Goal: Task Accomplishment & Management: Manage account settings

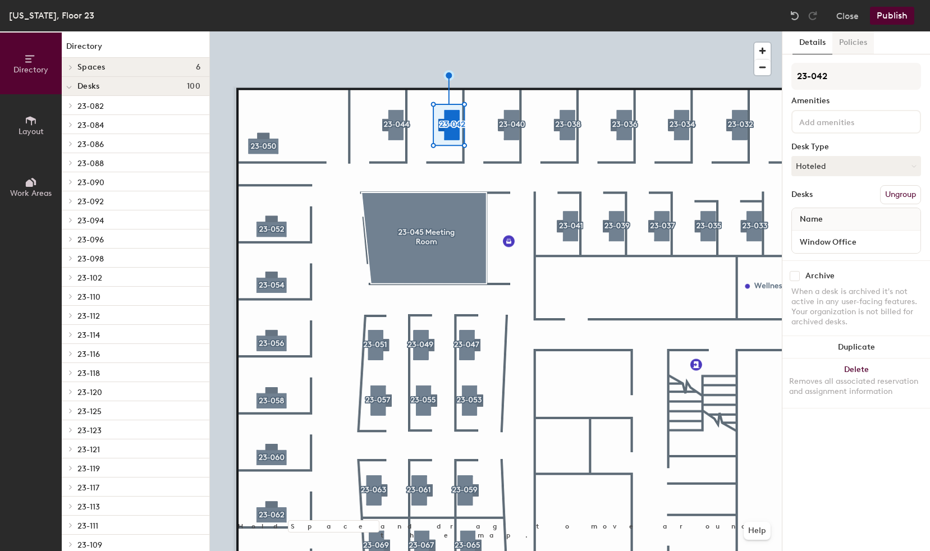
click at [854, 43] on button "Policies" at bounding box center [853, 42] width 42 height 23
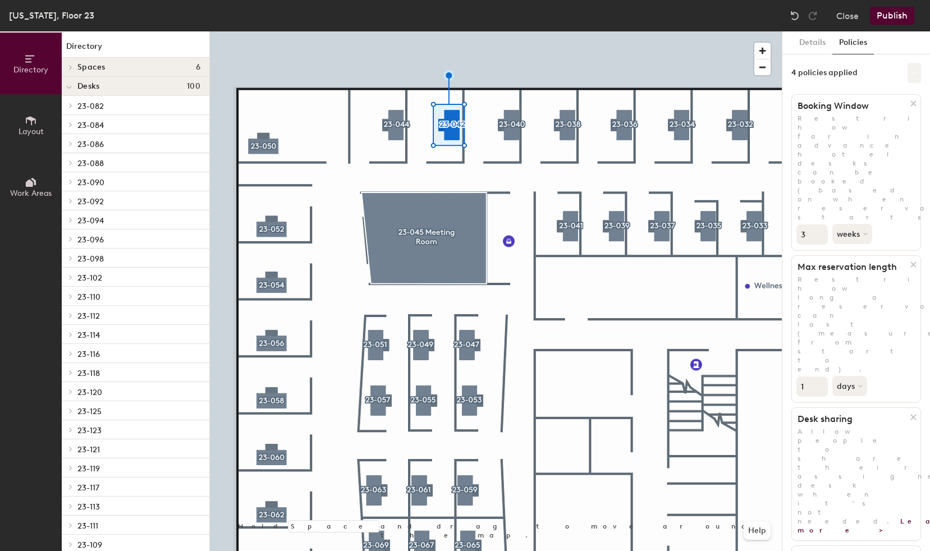
click at [915, 76] on button at bounding box center [913, 73] width 13 height 20
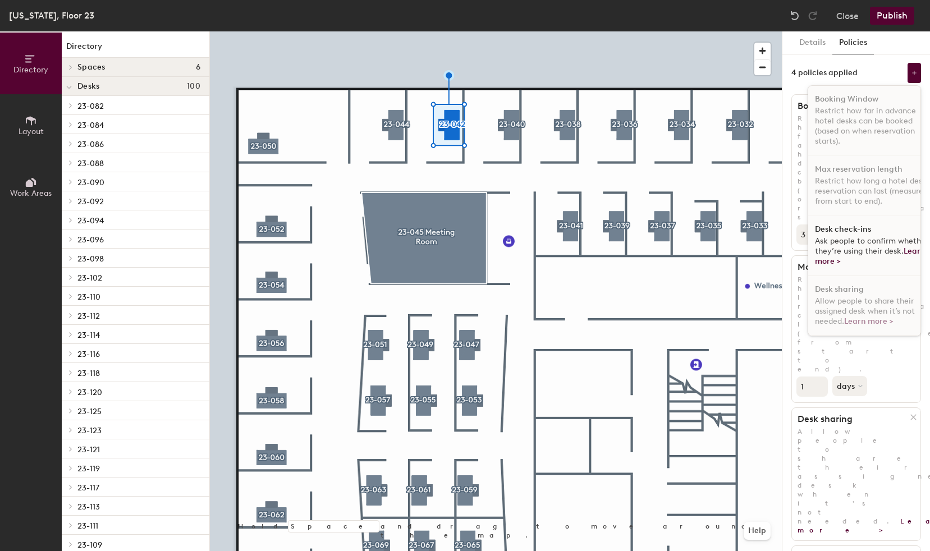
scroll to position [7, 0]
click at [853, 241] on span "Ask people to confirm whether they’re using their desk. Learn more >" at bounding box center [871, 251] width 113 height 30
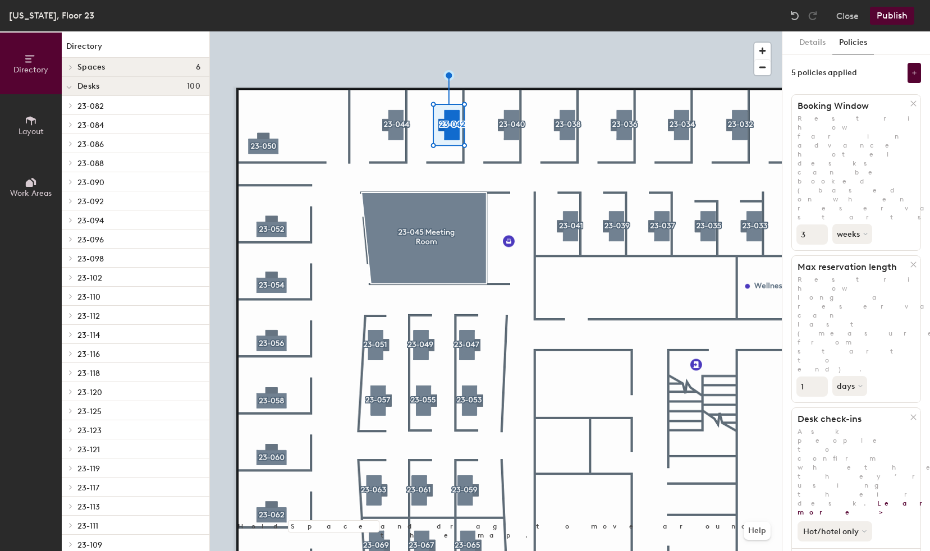
click at [862, 521] on button "Hot/hotel only" at bounding box center [834, 531] width 75 height 20
click at [881, 517] on div "Hot/hotel only All desk types Hot/hotel only" at bounding box center [856, 529] width 129 height 25
click at [909, 413] on icon at bounding box center [913, 417] width 8 height 8
click at [852, 21] on button "Close" at bounding box center [847, 16] width 22 height 18
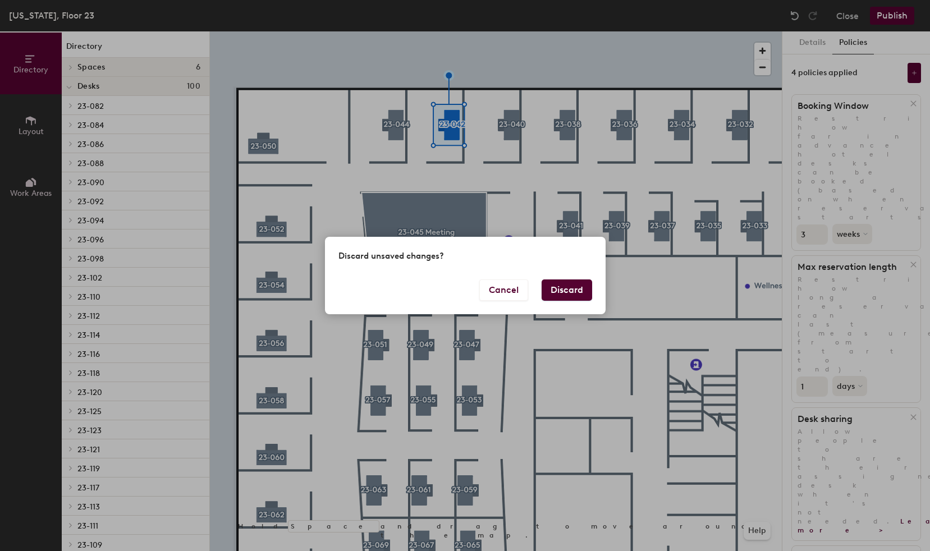
click at [557, 287] on button "Discard" at bounding box center [567, 289] width 51 height 21
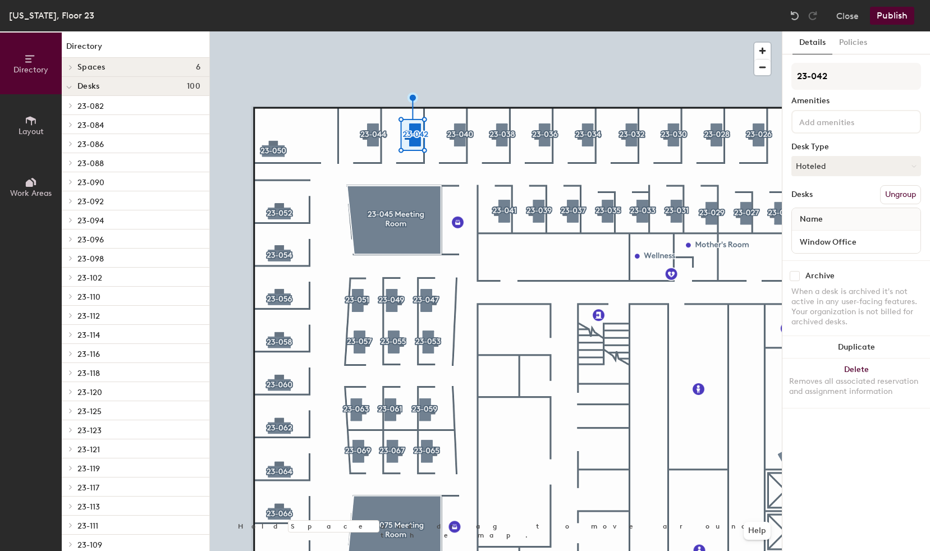
click at [819, 118] on input at bounding box center [847, 120] width 101 height 13
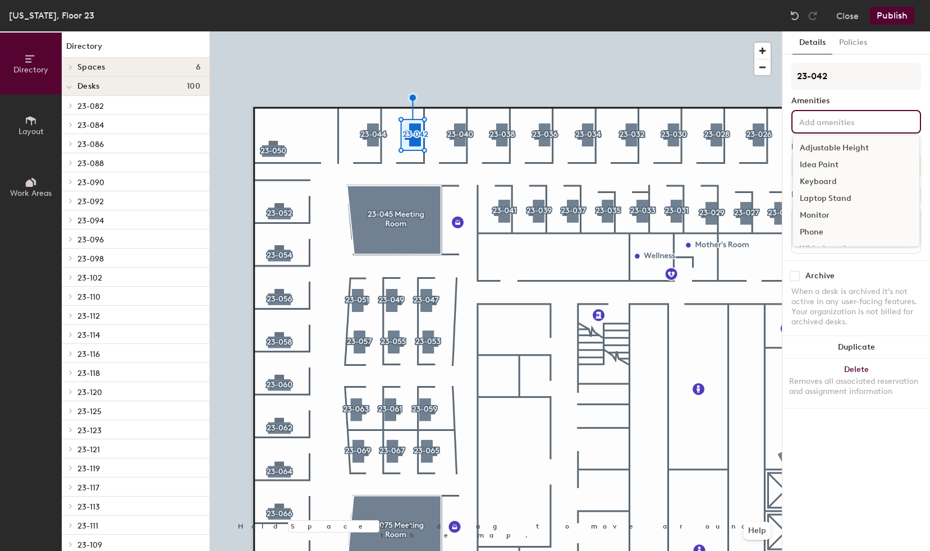
click at [819, 118] on input at bounding box center [847, 120] width 101 height 13
click at [856, 96] on div "23-042 Amenities Adjustable Height Idea Paint Keyboard Laptop Stand Monitor Pho…" at bounding box center [856, 162] width 130 height 198
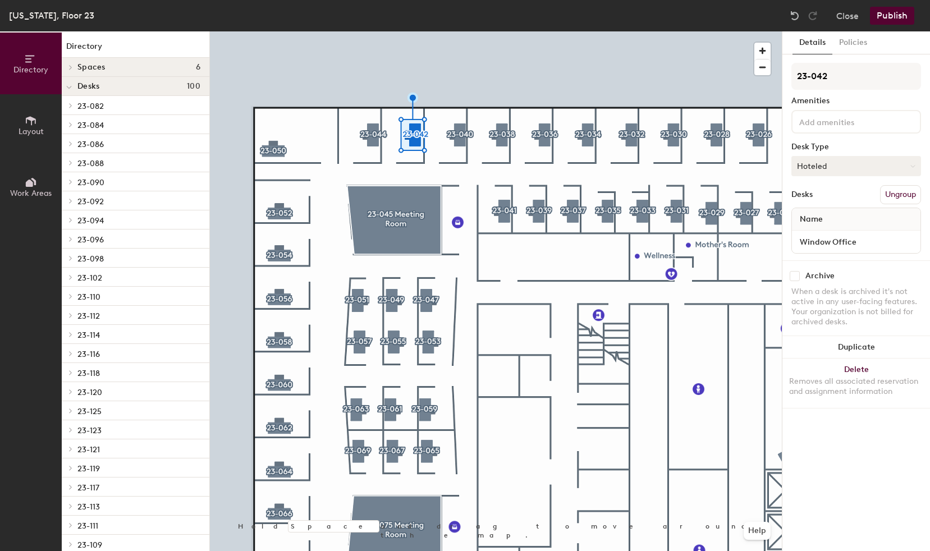
click at [834, 167] on button "Hoteled" at bounding box center [856, 166] width 130 height 20
click at [844, 44] on button "Policies" at bounding box center [853, 42] width 42 height 23
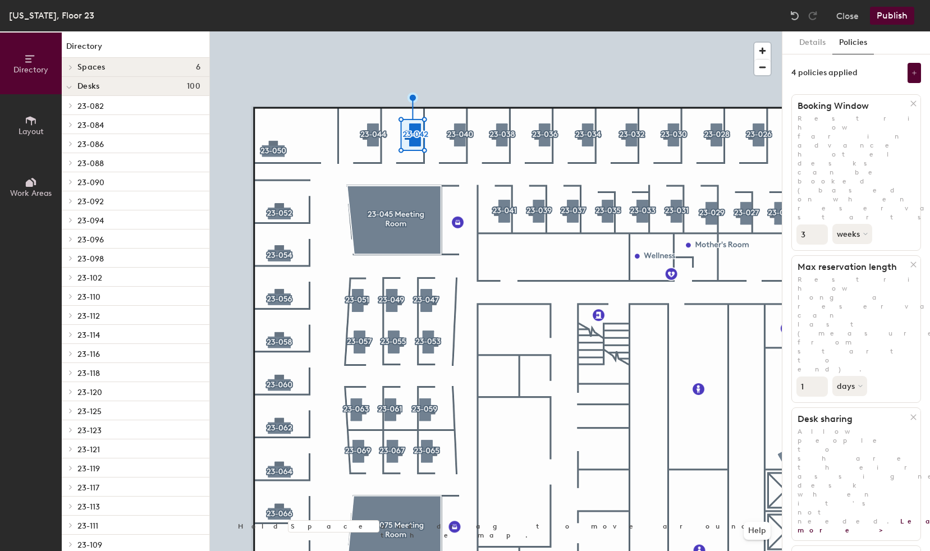
click at [863, 364] on div "Details Policies 4 policies applied Booking Window Restrict how far in advance …" at bounding box center [856, 291] width 148 height 520
drag, startPoint x: 862, startPoint y: 340, endPoint x: 865, endPoint y: 346, distance: 6.8
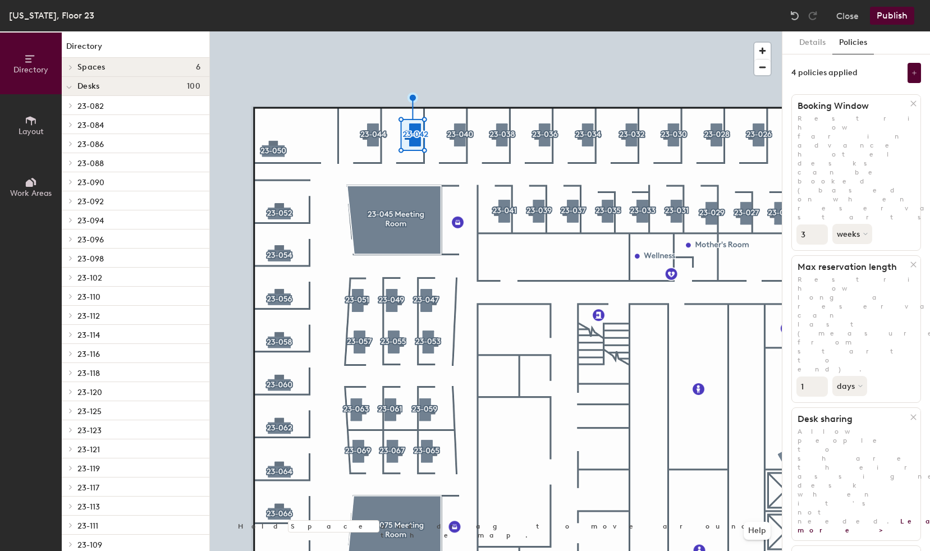
click at [853, 387] on div "Details Policies 4 policies applied Booking Window Restrict how far in advance …" at bounding box center [856, 291] width 148 height 520
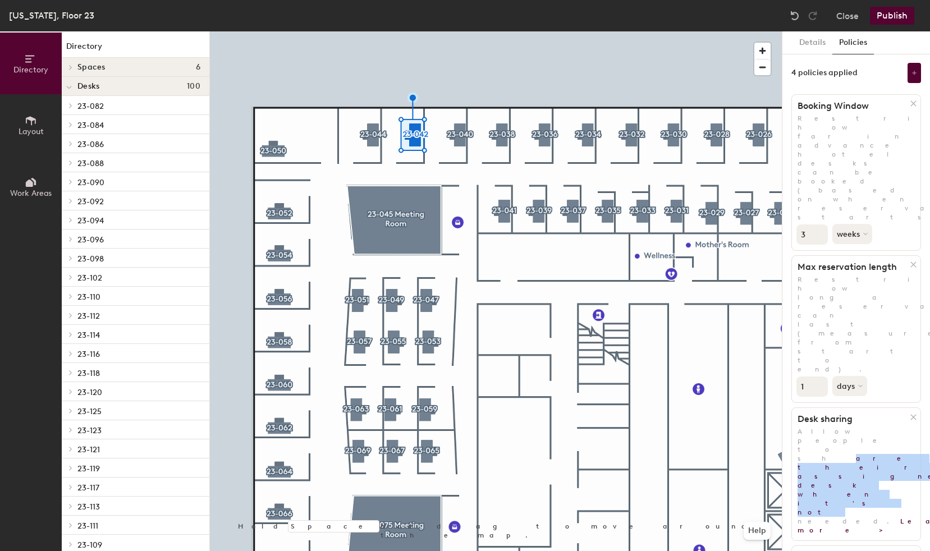
drag, startPoint x: 855, startPoint y: 273, endPoint x: 854, endPoint y: 281, distance: 7.9
click at [854, 428] on span "Allow people to share their assigned desk when it's not needed. Learn more >" at bounding box center [887, 481] width 181 height 107
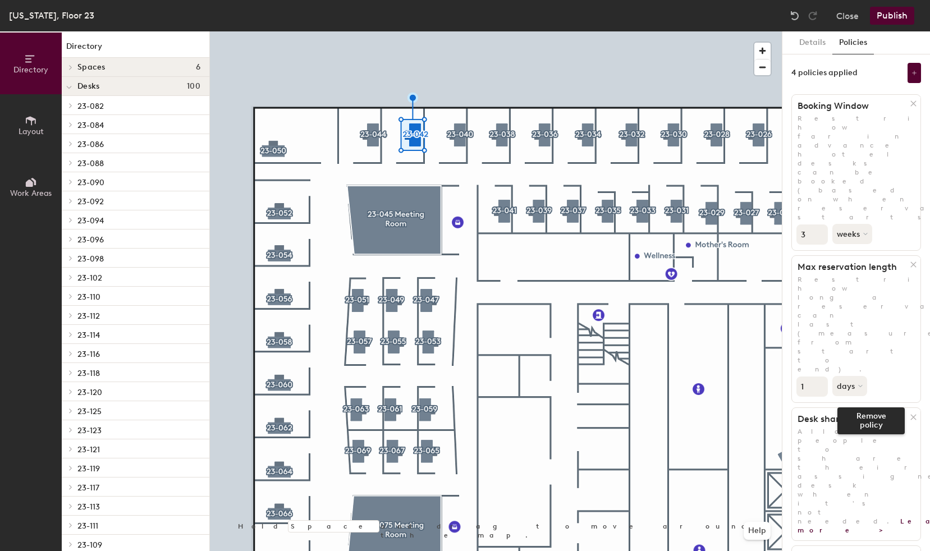
click at [914, 413] on icon at bounding box center [913, 417] width 8 height 8
click at [912, 70] on icon at bounding box center [914, 73] width 6 height 6
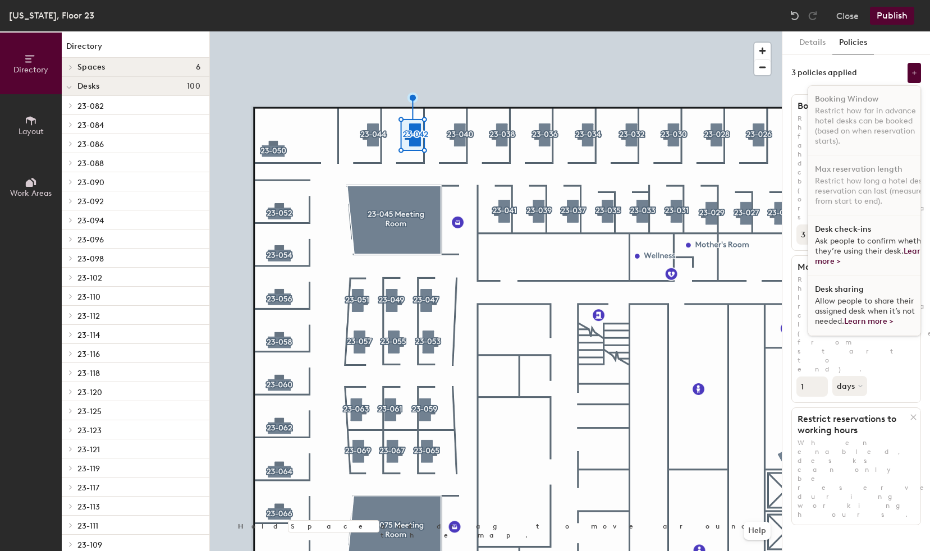
scroll to position [7, 0]
click at [816, 254] on link "Learn more >" at bounding box center [870, 256] width 111 height 20
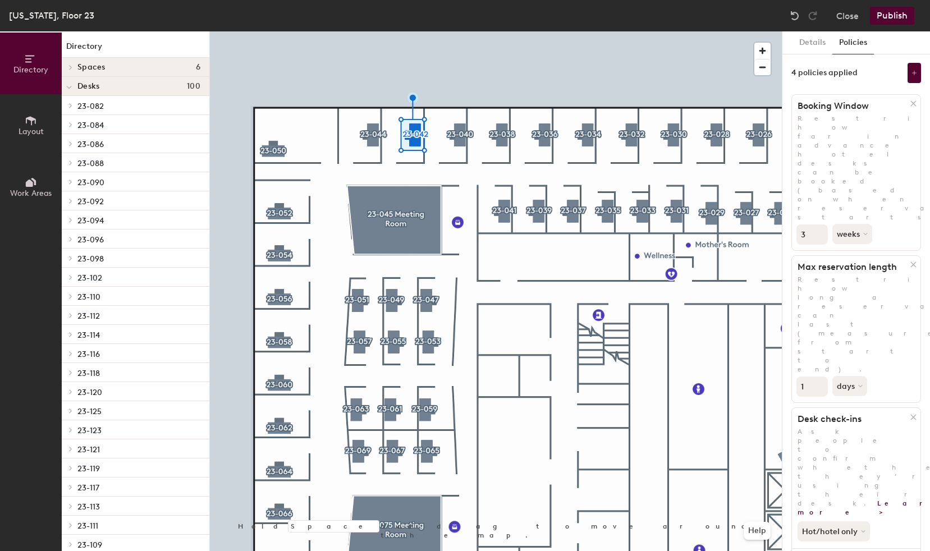
scroll to position [103, 0]
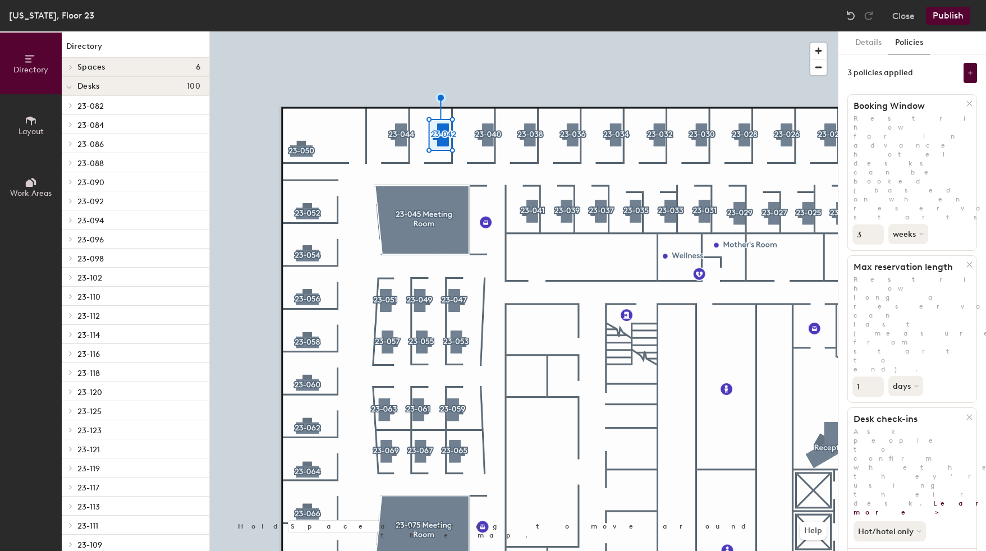
scroll to position [43, 0]
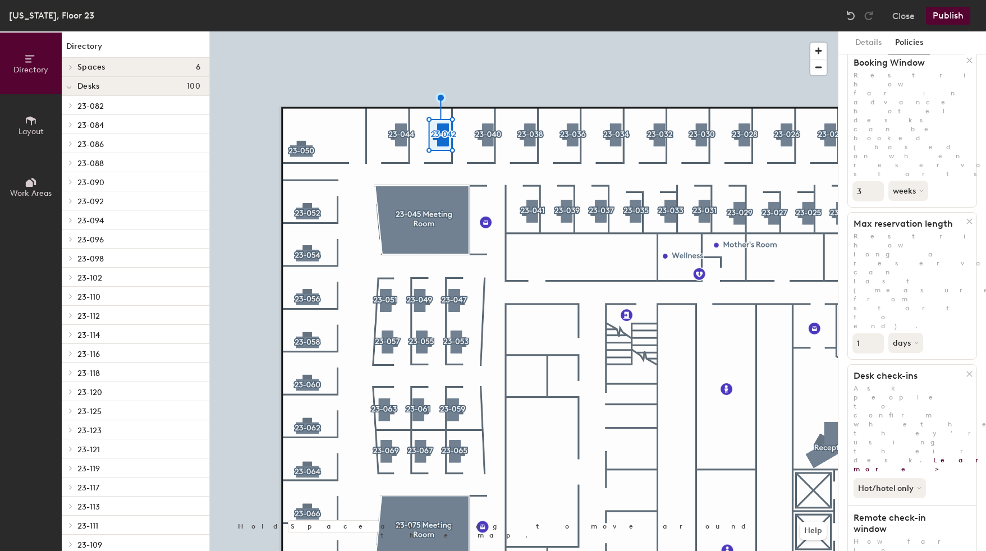
drag, startPoint x: 897, startPoint y: 299, endPoint x: 897, endPoint y: 306, distance: 7.3
click at [897, 512] on h1 "Remote check-in window" at bounding box center [907, 523] width 118 height 22
drag, startPoint x: 874, startPoint y: 311, endPoint x: 879, endPoint y: 302, distance: 10.3
click at [879, 512] on h1 "Remote check-in window" at bounding box center [907, 523] width 118 height 22
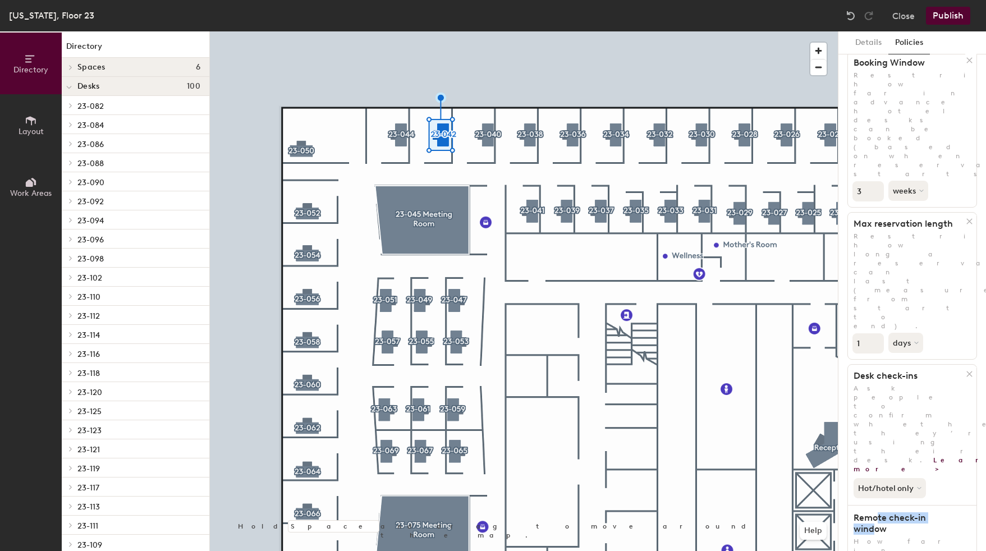
click at [879, 512] on h1 "Remote check-in window" at bounding box center [907, 523] width 118 height 22
click at [870, 512] on h1 "Remote check-in window" at bounding box center [907, 523] width 118 height 22
click at [929, 20] on button "Publish" at bounding box center [948, 16] width 44 height 18
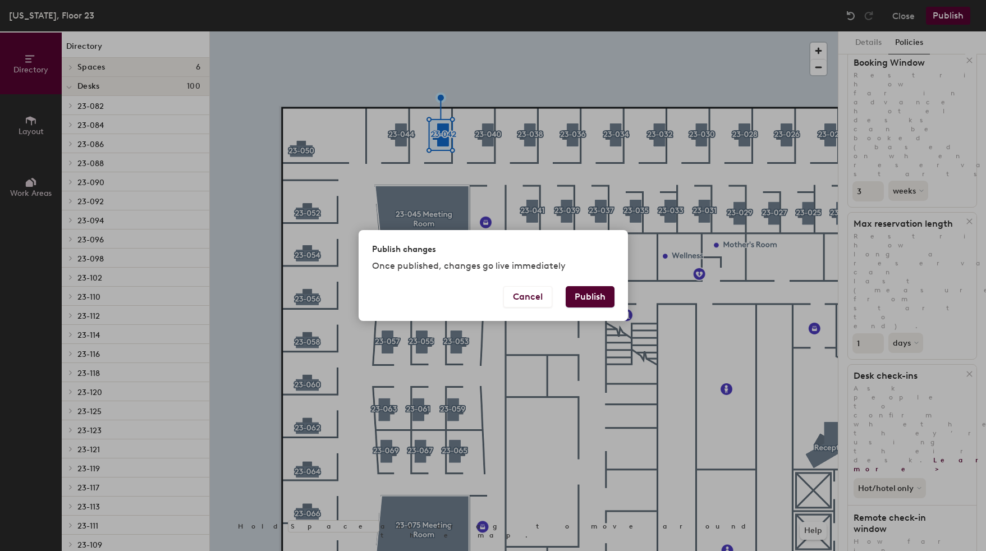
click at [606, 293] on button "Publish" at bounding box center [590, 296] width 49 height 21
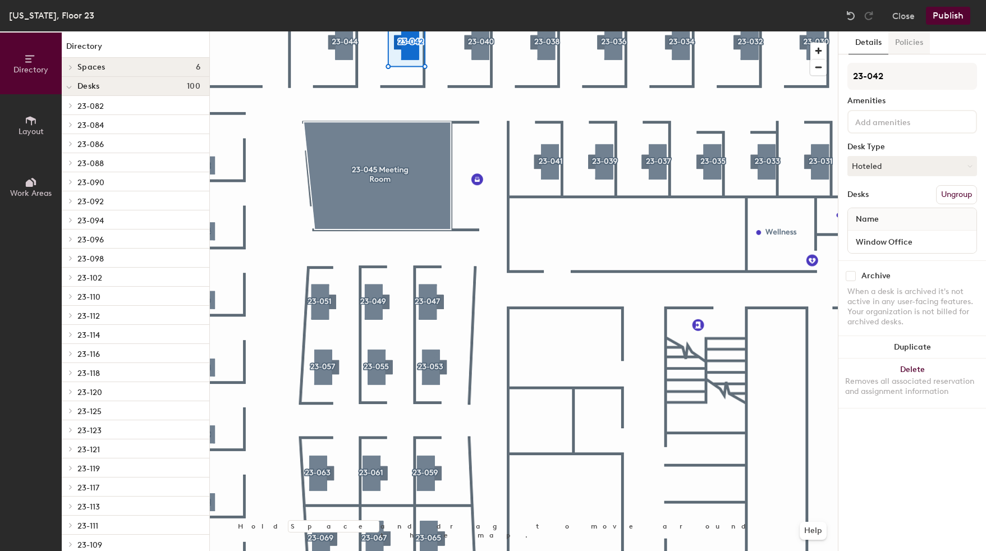
click at [911, 43] on button "Policies" at bounding box center [909, 42] width 42 height 23
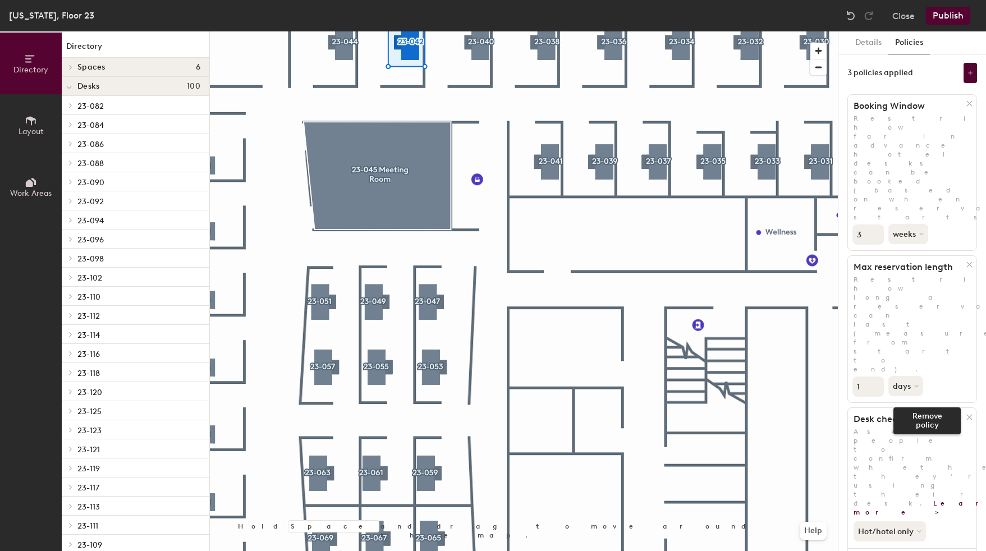
click at [966, 410] on div at bounding box center [970, 416] width 11 height 12
click at [942, 17] on button "Publish" at bounding box center [948, 16] width 44 height 18
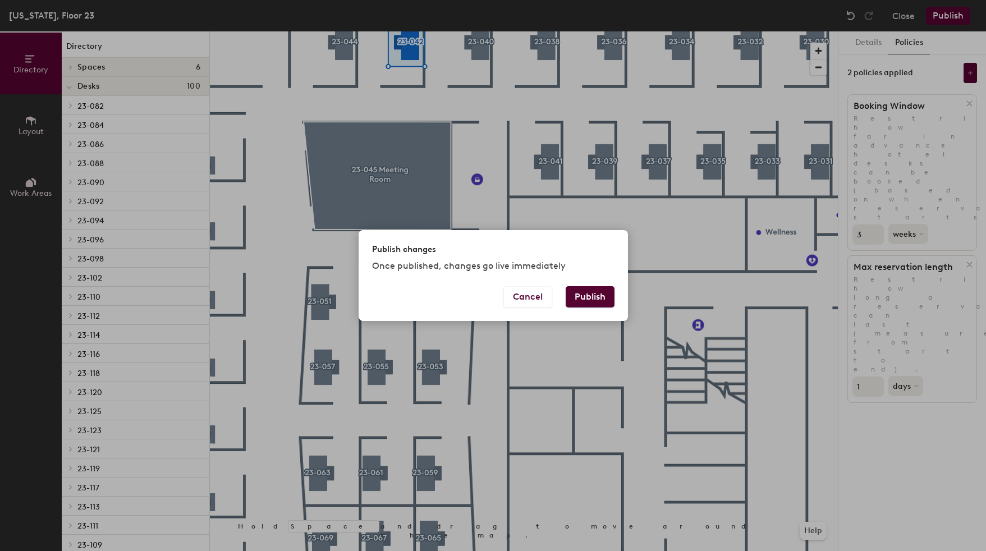
click at [583, 295] on button "Publish" at bounding box center [590, 296] width 49 height 21
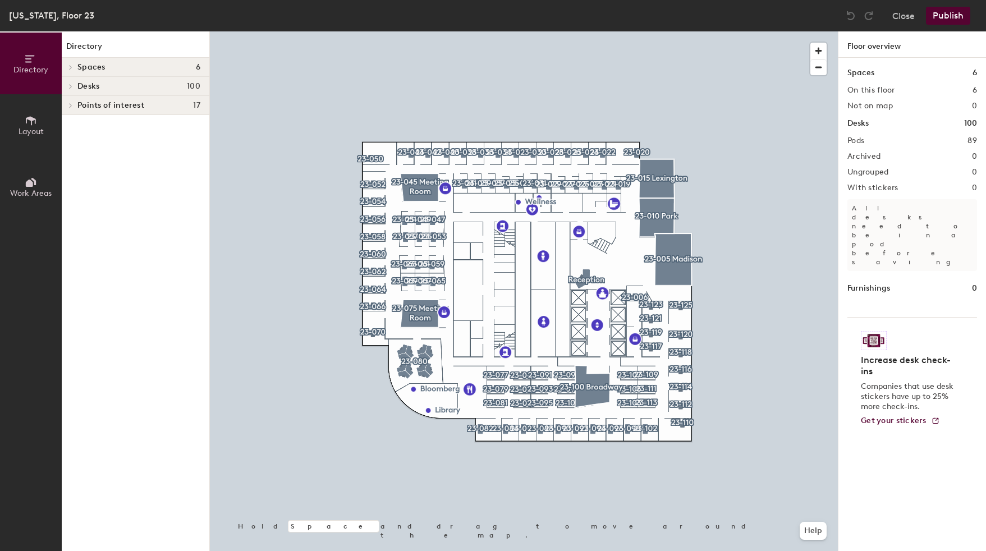
click at [117, 101] on span "Points of interest" at bounding box center [110, 105] width 67 height 9
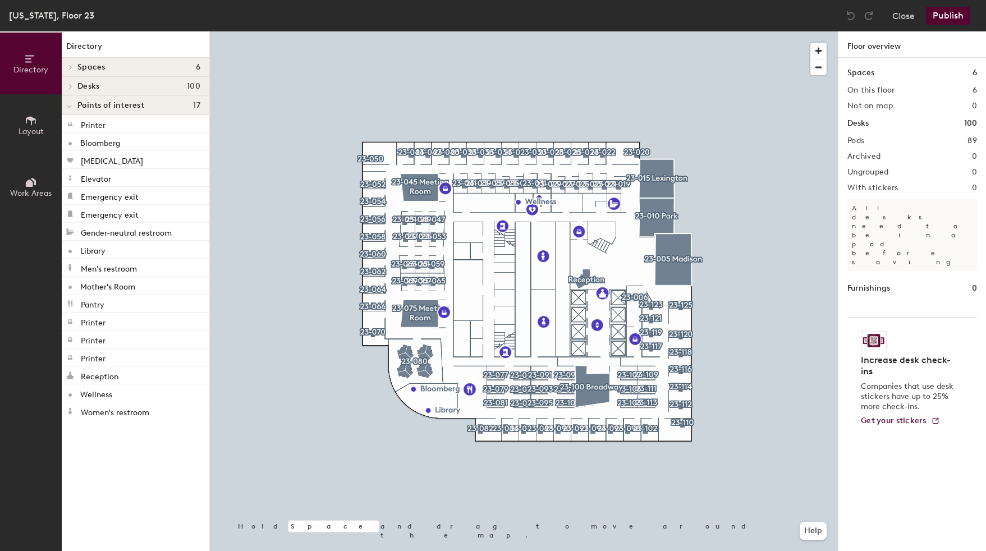
click at [111, 105] on span "Points of interest" at bounding box center [110, 105] width 67 height 9
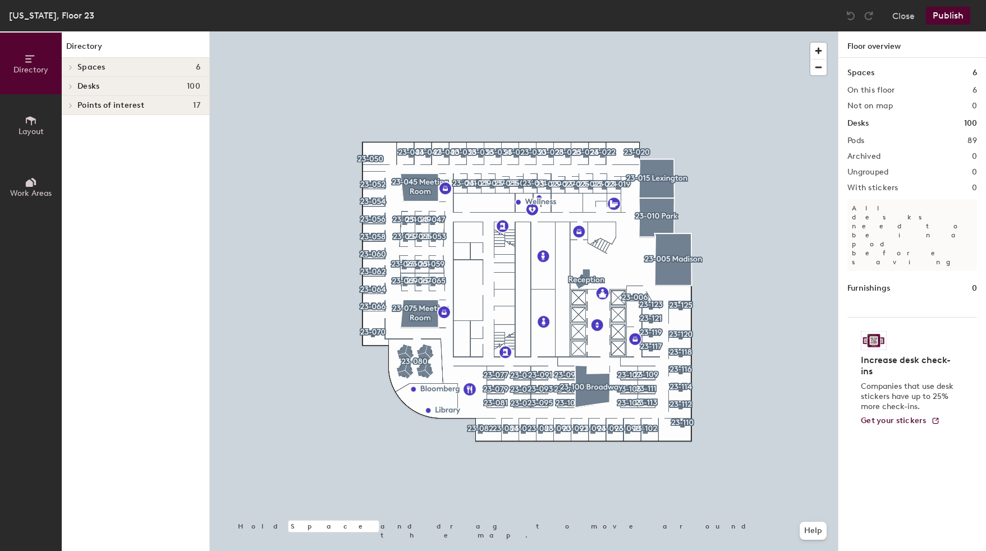
click at [120, 84] on h4 "Desks 100" at bounding box center [138, 86] width 123 height 9
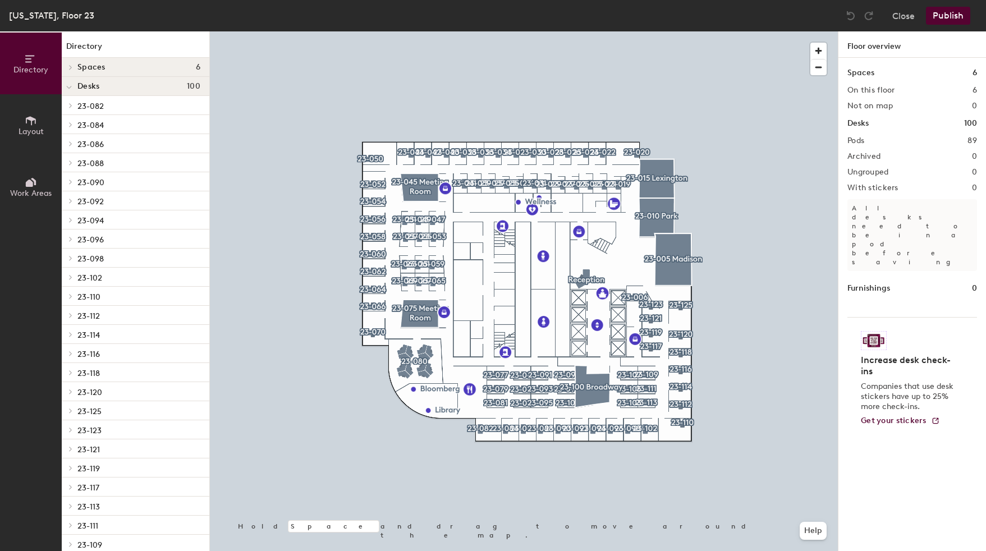
click at [126, 72] on div "Spaces 6" at bounding box center [136, 67] width 148 height 19
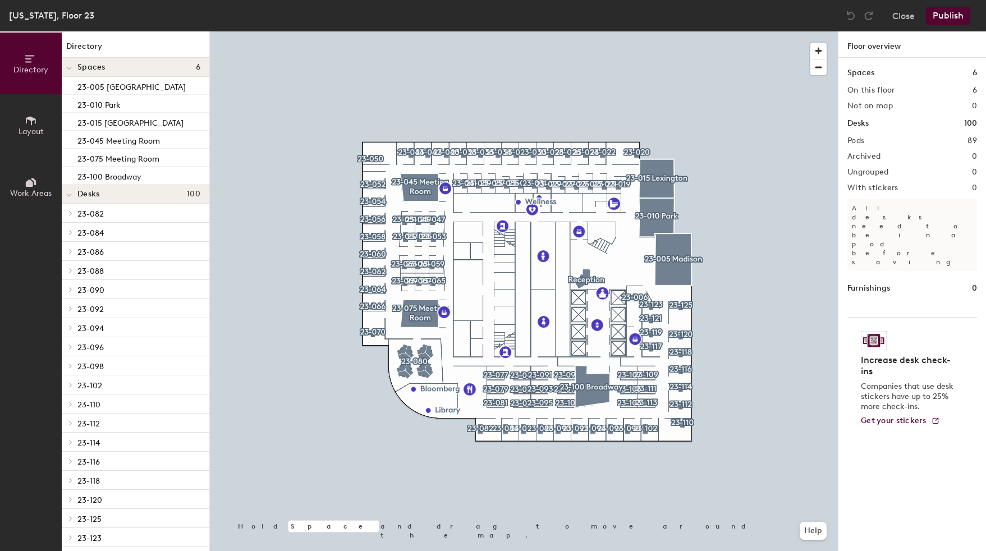
click at [99, 63] on span "Spaces" at bounding box center [91, 67] width 28 height 9
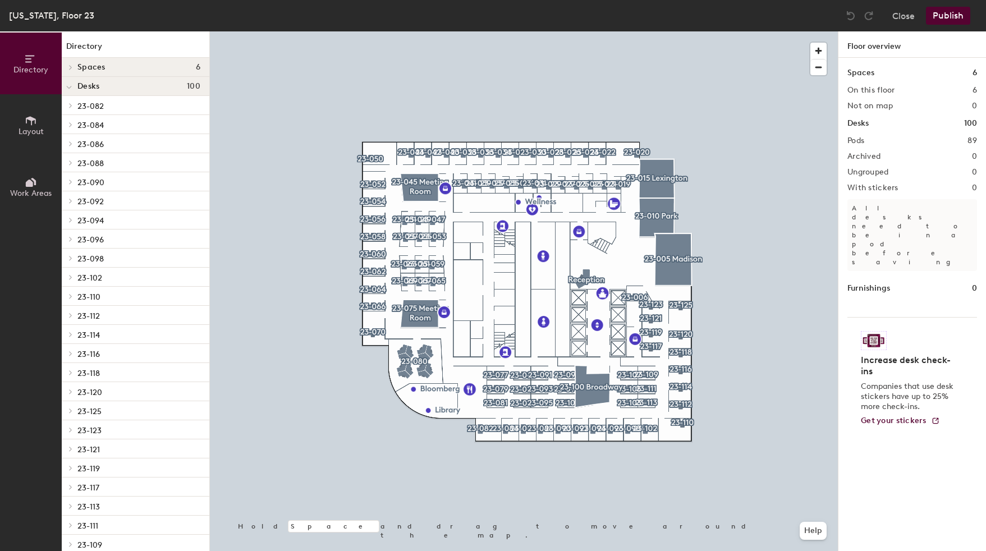
click at [33, 176] on icon at bounding box center [31, 182] width 12 height 12
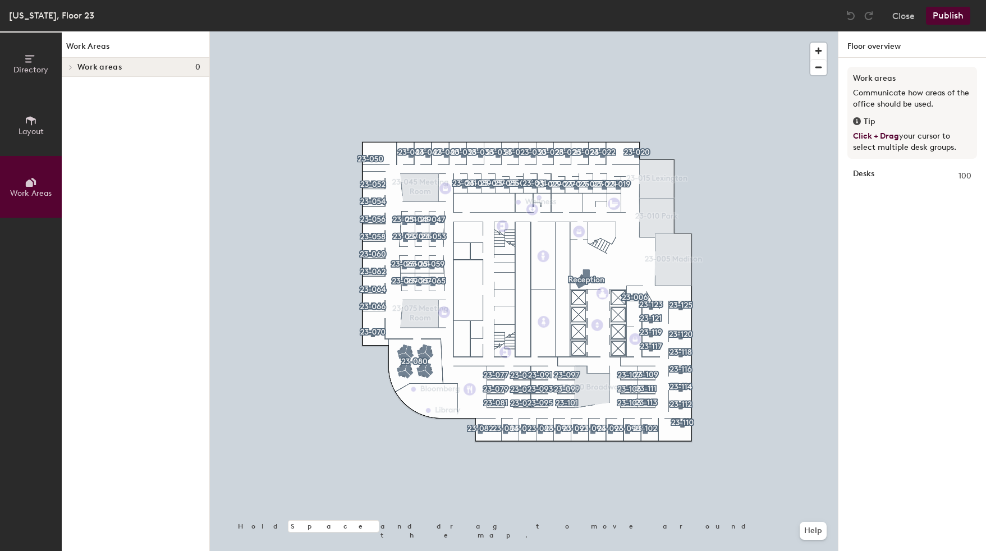
click at [24, 138] on button "Layout" at bounding box center [31, 125] width 62 height 62
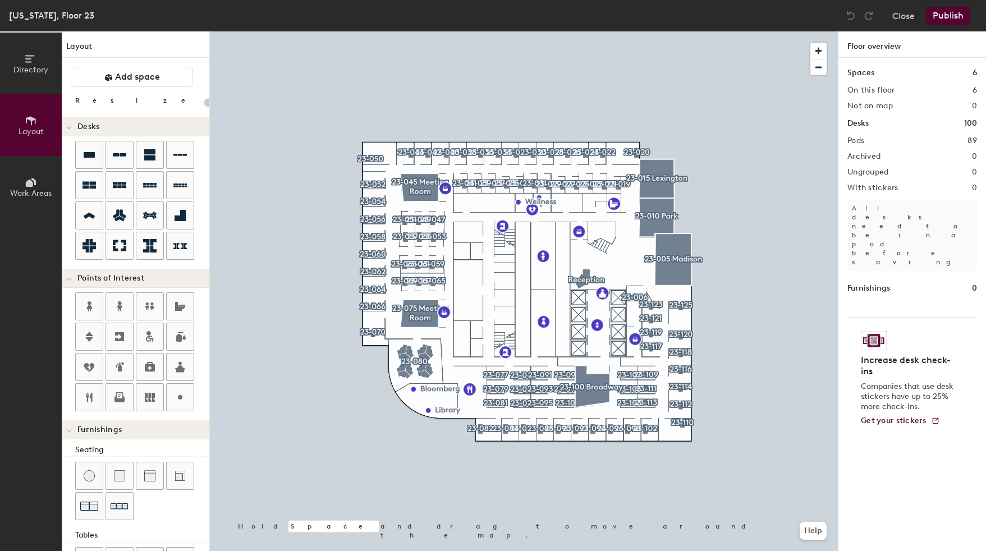
click at [24, 105] on button "Layout" at bounding box center [31, 125] width 62 height 62
click at [30, 74] on span "Directory" at bounding box center [30, 70] width 35 height 10
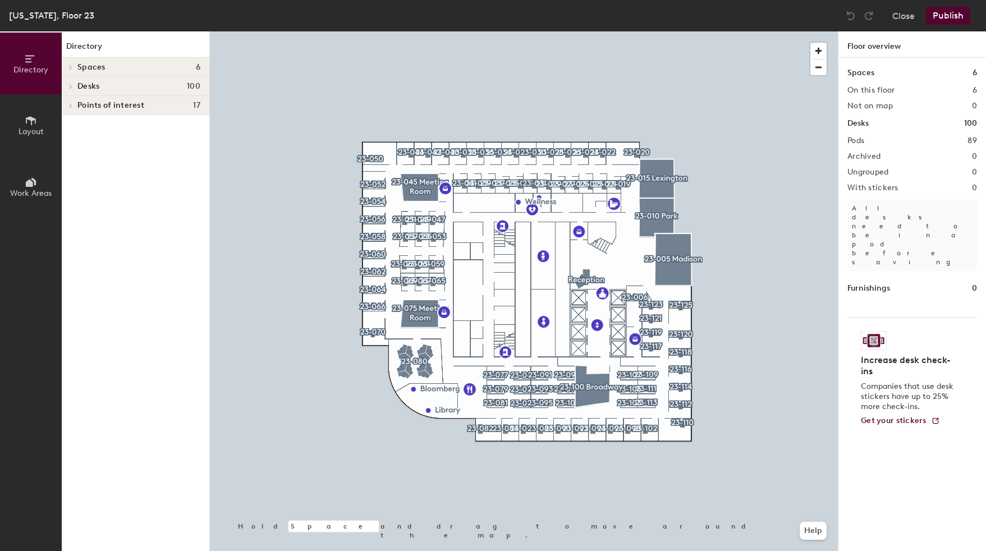
click at [117, 86] on h4 "Desks 100" at bounding box center [138, 86] width 123 height 9
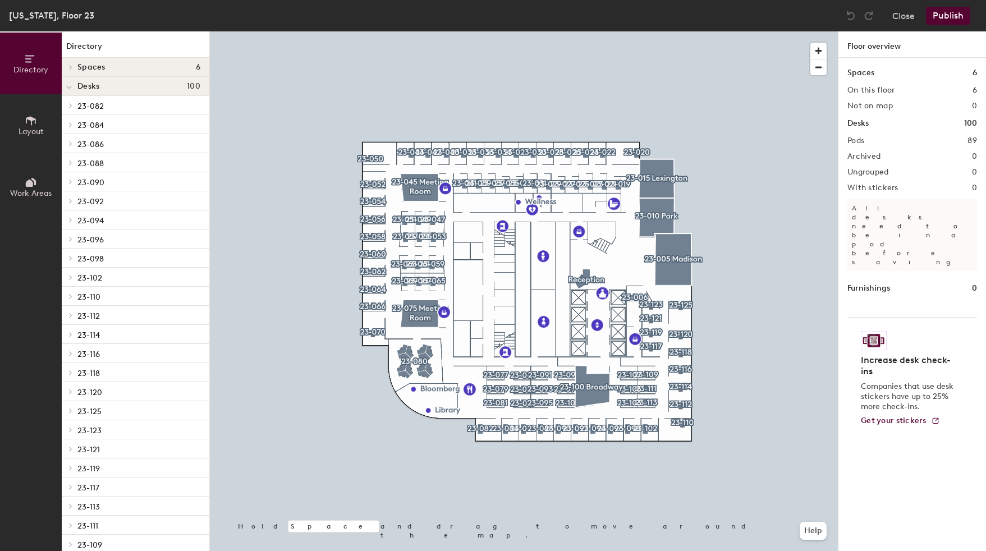
click at [95, 105] on span "23-082" at bounding box center [90, 107] width 26 height 10
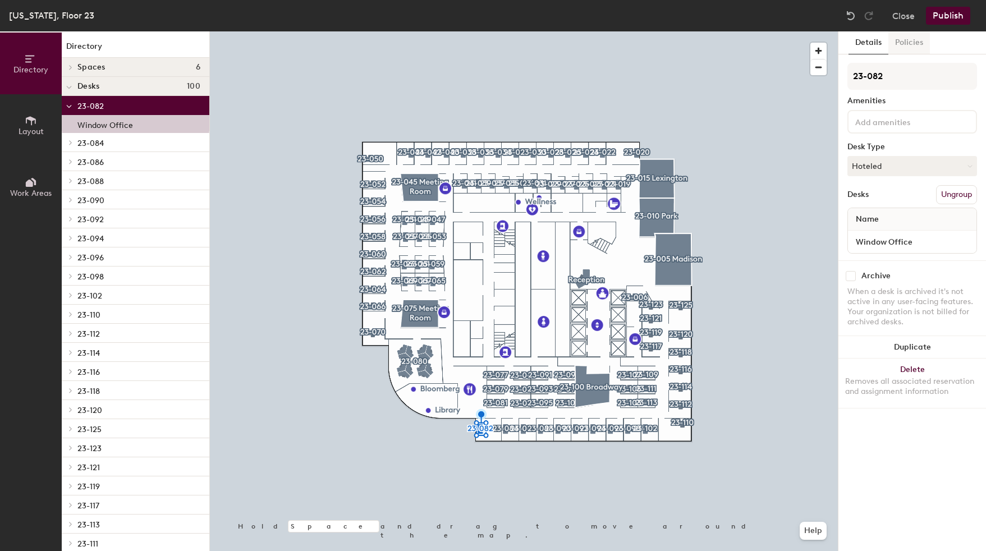
click at [910, 40] on button "Policies" at bounding box center [909, 42] width 42 height 23
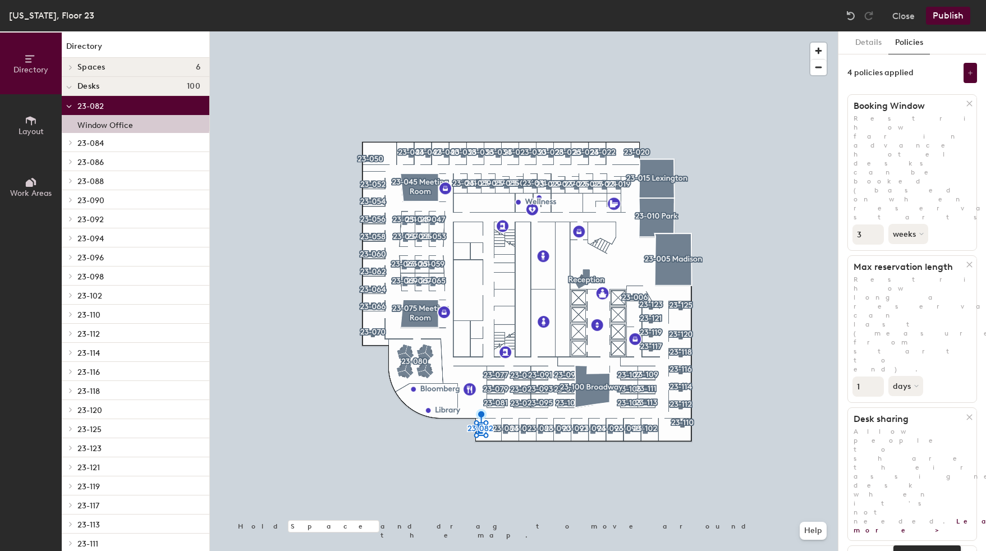
click at [969, 551] on icon at bounding box center [969, 555] width 8 height 8
click at [970, 413] on icon at bounding box center [969, 417] width 8 height 8
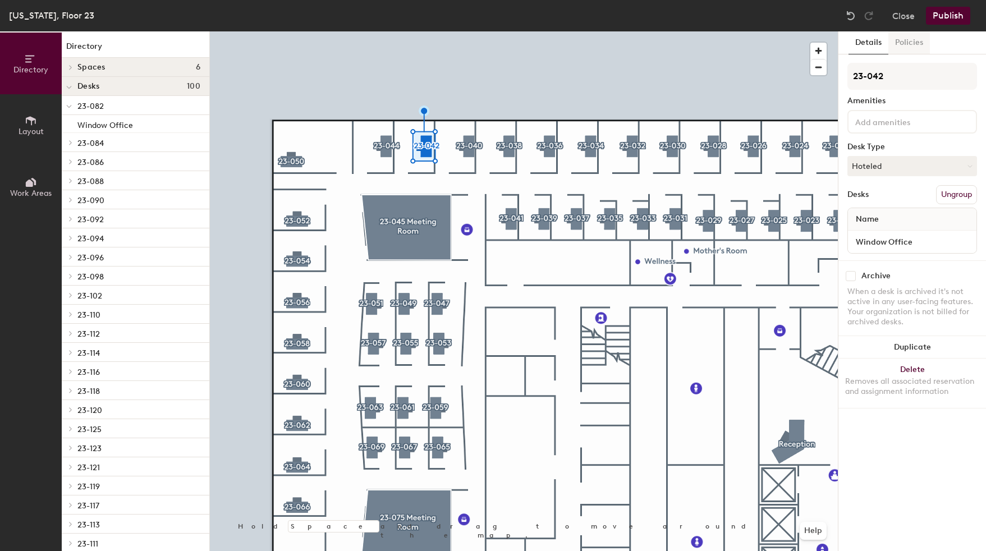
click at [901, 48] on button "Policies" at bounding box center [909, 42] width 42 height 23
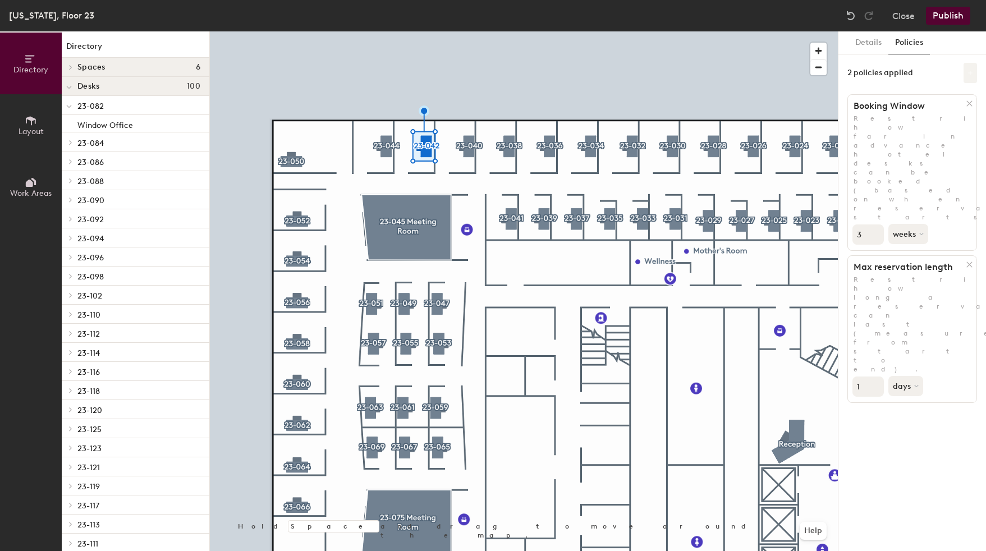
click at [968, 74] on icon at bounding box center [970, 73] width 6 height 6
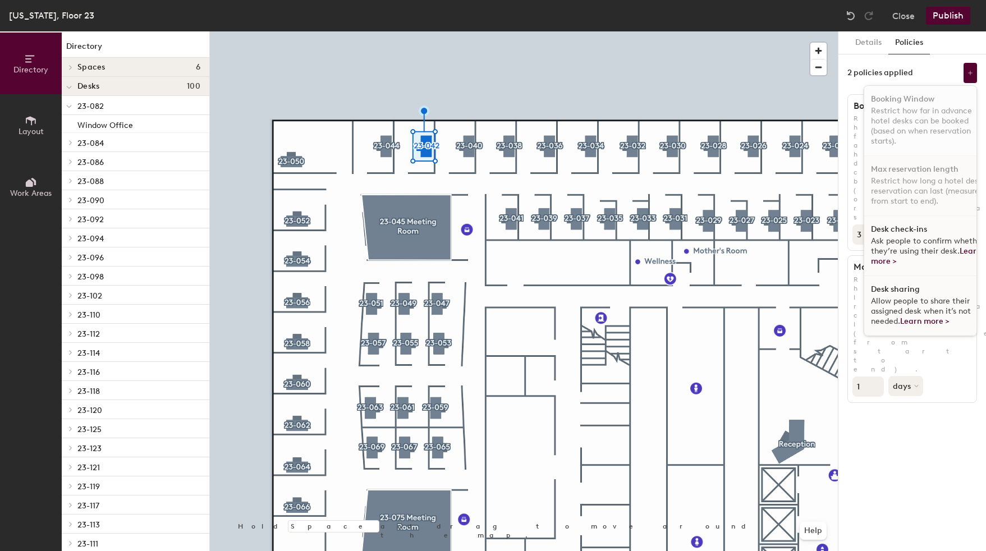
click at [931, 110] on p "Restrict how far in advance hotel desks can be booked (based on when reservatio…" at bounding box center [929, 126] width 116 height 40
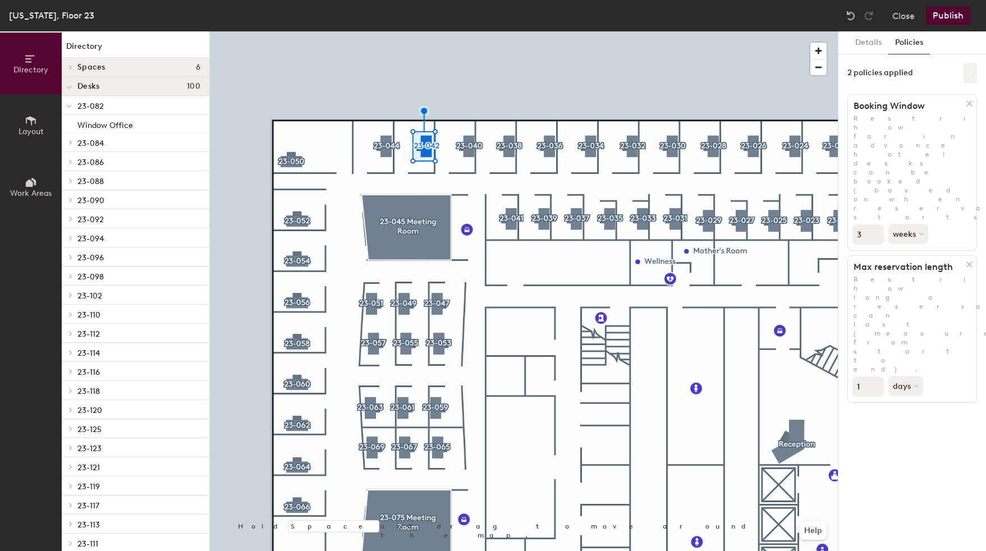
click at [969, 71] on icon at bounding box center [970, 73] width 6 height 6
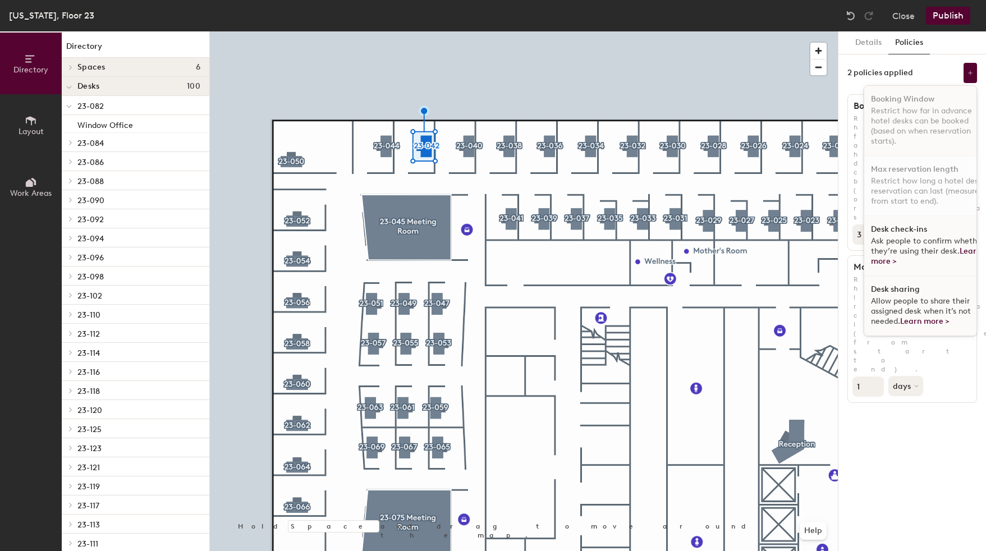
scroll to position [7, 0]
click at [920, 236] on span "Ask people to confirm whether they’re using their desk. Learn more >" at bounding box center [927, 251] width 113 height 30
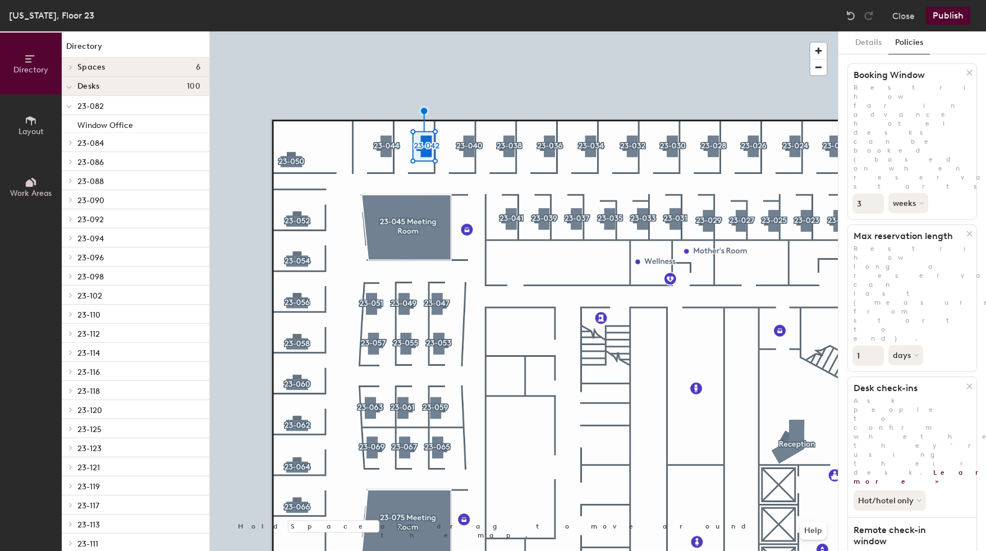
scroll to position [43, 0]
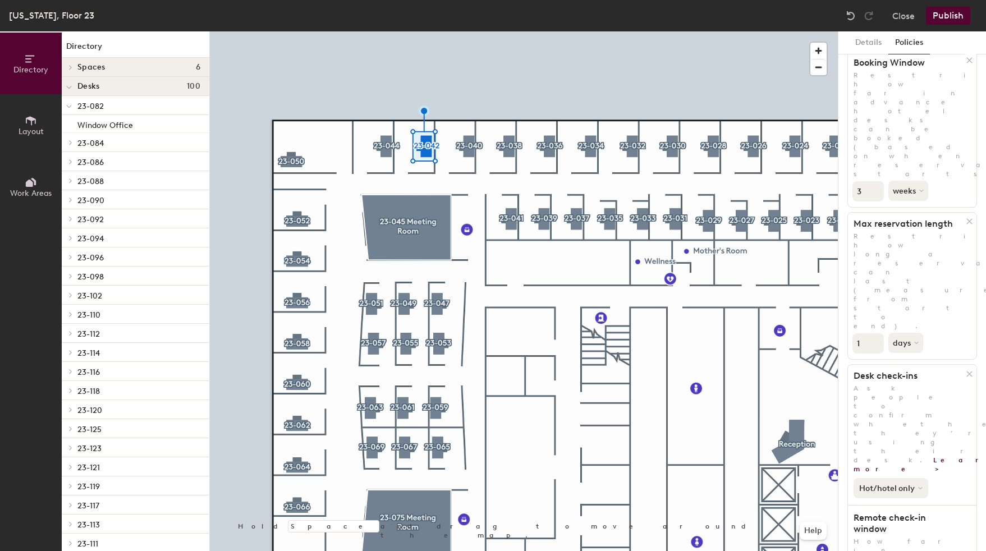
click at [895, 478] on button "Hot/hotel only" at bounding box center [891, 488] width 75 height 20
click at [487, 31] on div at bounding box center [524, 31] width 628 height 0
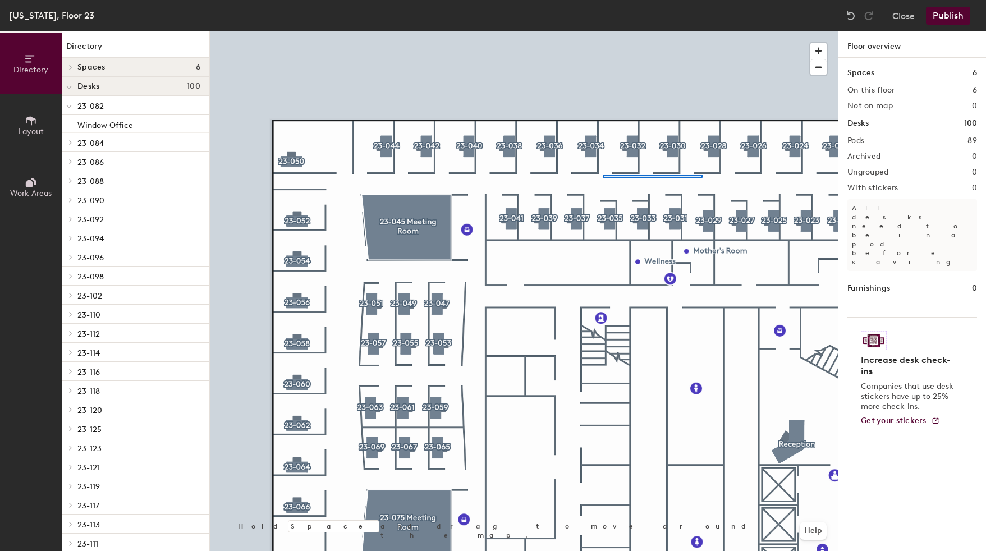
click at [603, 31] on div at bounding box center [524, 31] width 628 height 0
click at [675, 31] on div at bounding box center [524, 31] width 628 height 0
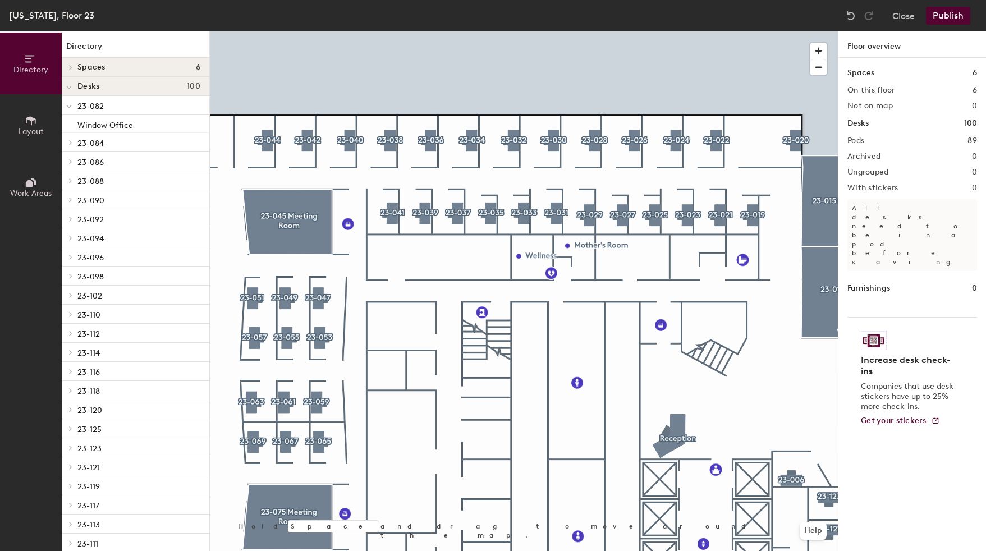
click at [503, 31] on div at bounding box center [524, 31] width 628 height 0
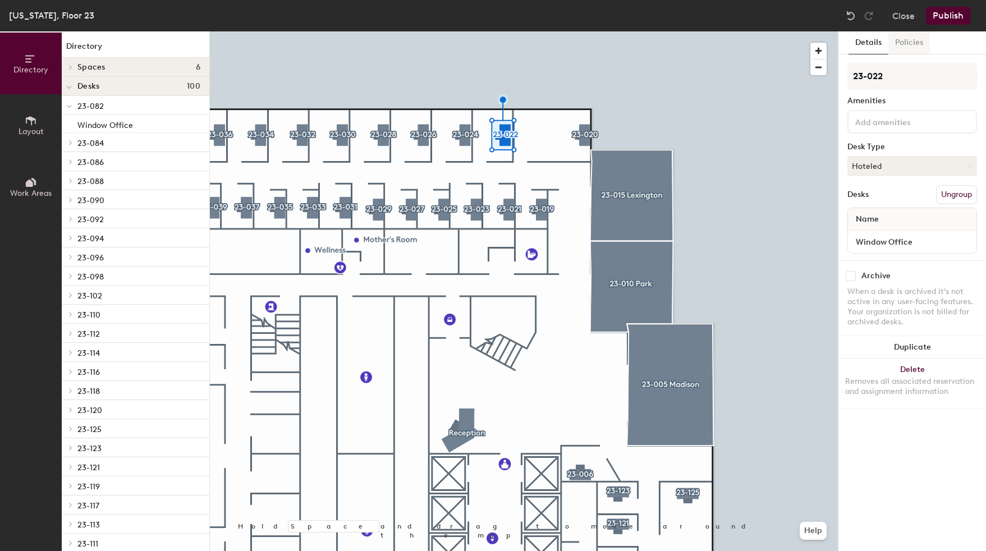
click at [918, 47] on button "Policies" at bounding box center [909, 42] width 42 height 23
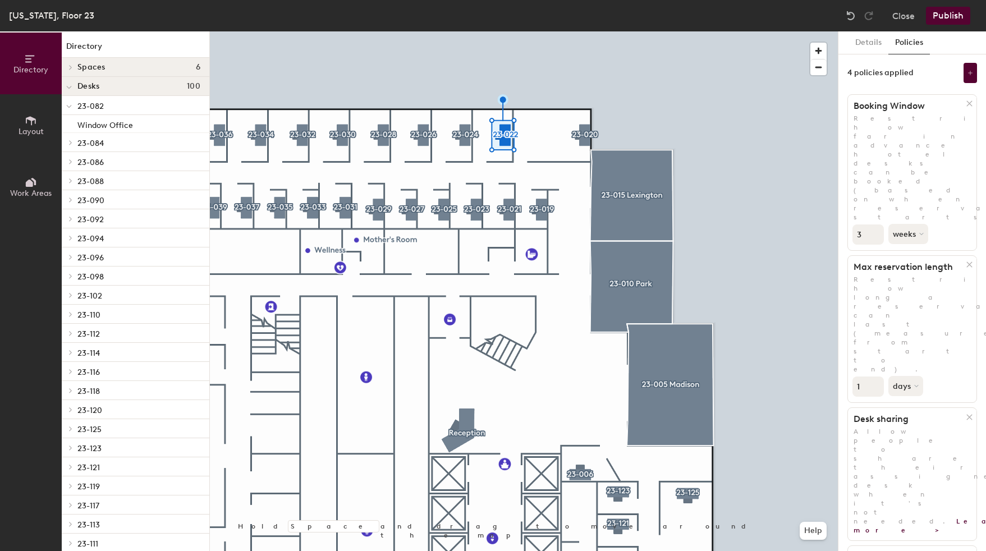
click at [968, 415] on icon at bounding box center [969, 417] width 5 height 5
click at [969, 413] on icon at bounding box center [969, 417] width 8 height 8
click at [973, 68] on button at bounding box center [970, 73] width 13 height 20
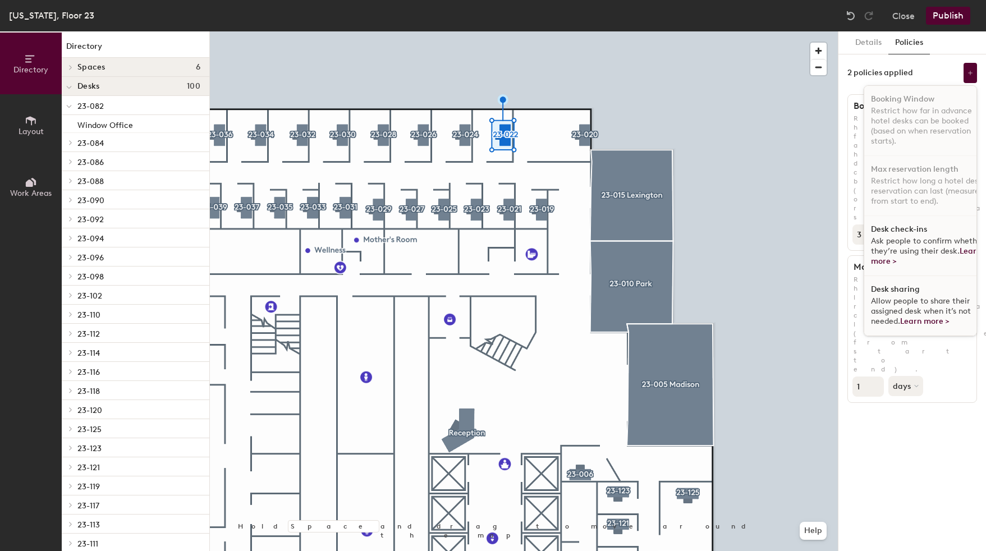
scroll to position [7, 0]
click at [916, 236] on span "Ask people to confirm whether they’re using their desk. Learn more >" at bounding box center [927, 251] width 113 height 30
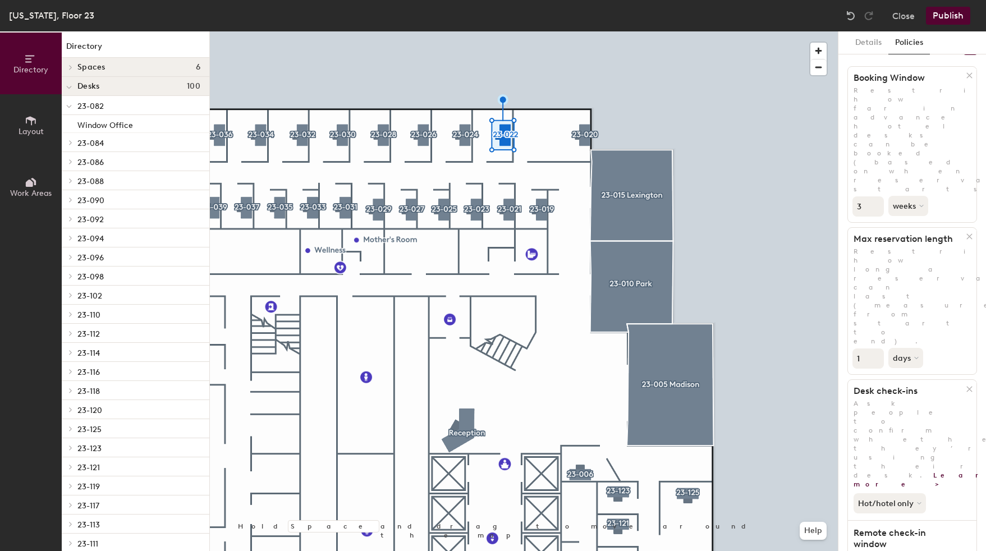
scroll to position [43, 0]
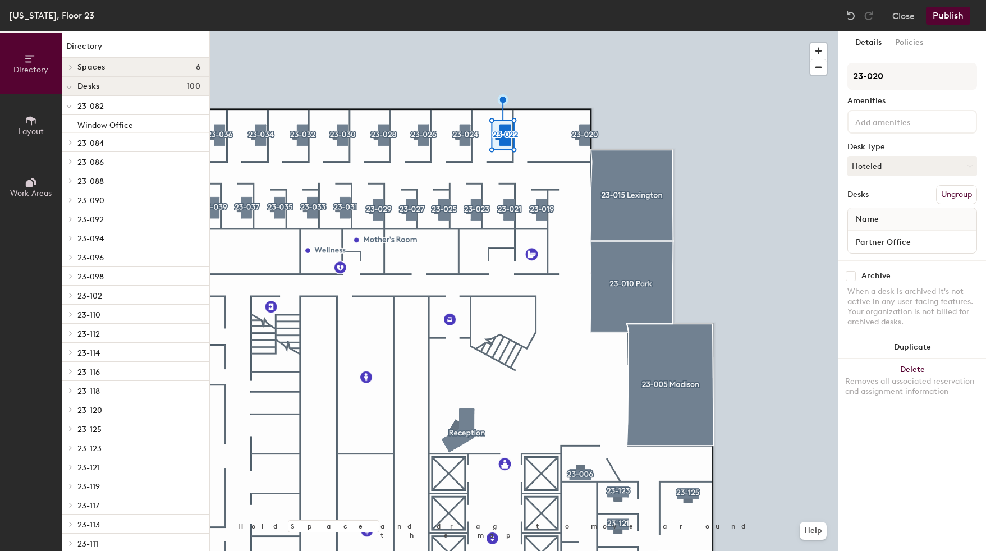
scroll to position [0, 0]
click at [916, 51] on button "Policies" at bounding box center [909, 42] width 42 height 23
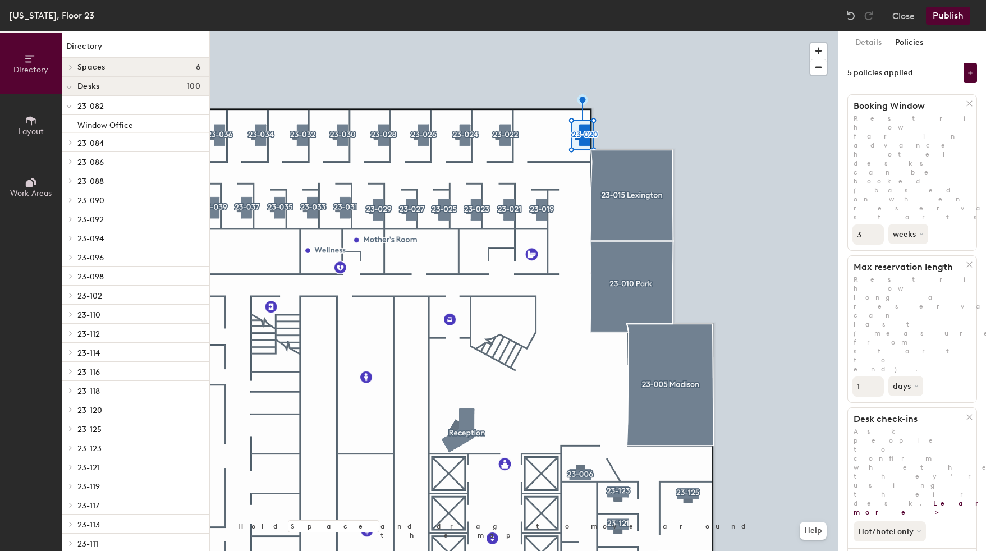
scroll to position [160, 0]
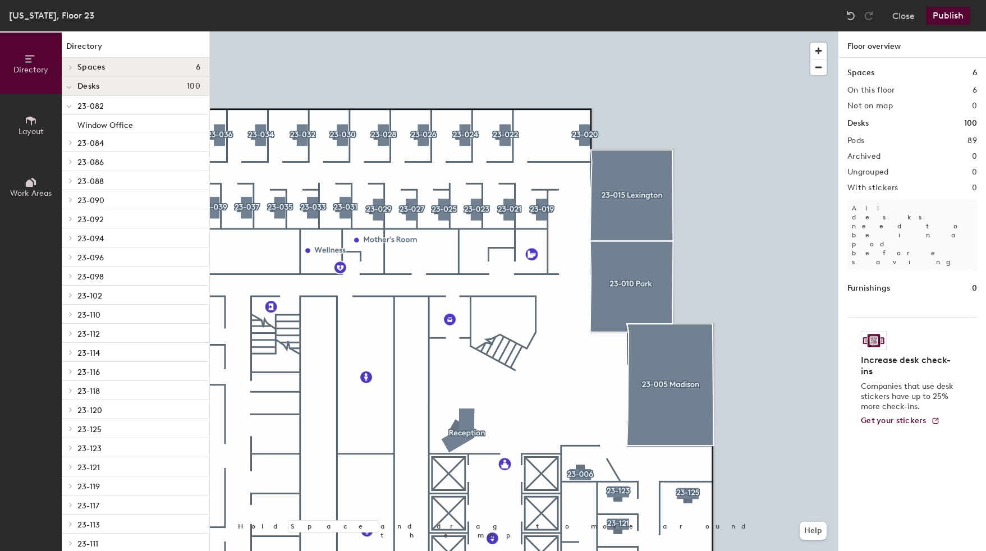
click at [863, 135] on div "Directory Layout Work Areas Directory Spaces 6 23-005 Madison 23-010 Park 23-01…" at bounding box center [493, 291] width 986 height 520
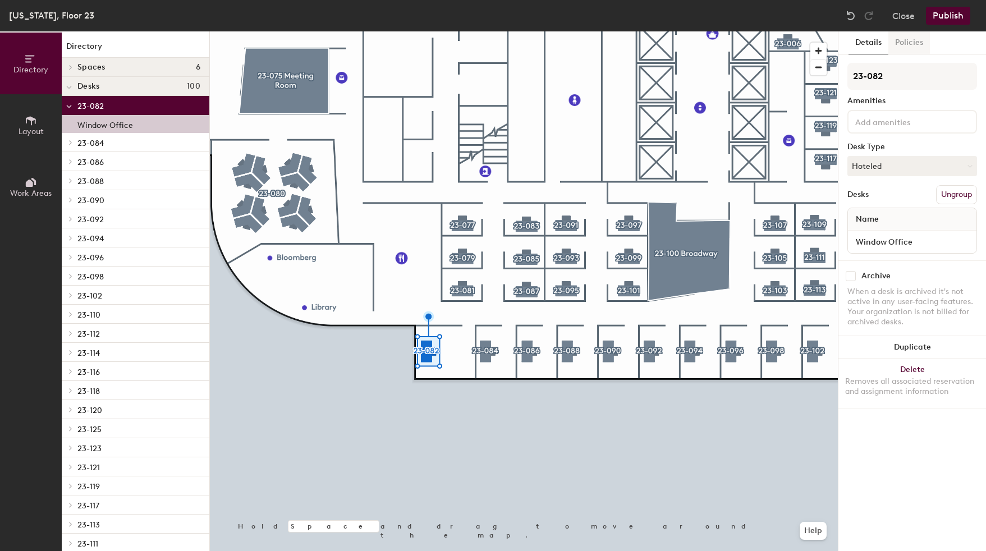
click at [916, 47] on button "Policies" at bounding box center [909, 42] width 42 height 23
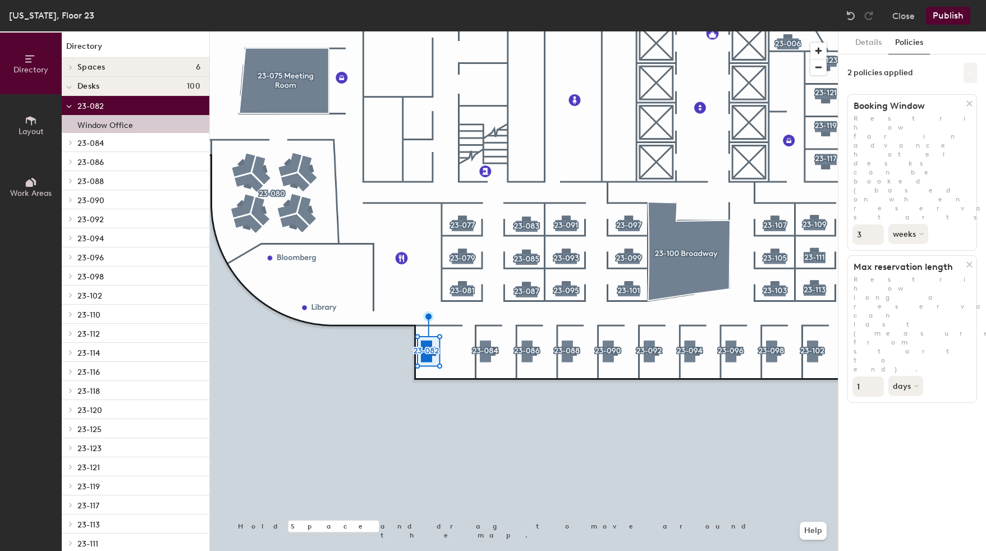
click at [965, 74] on button at bounding box center [970, 73] width 13 height 20
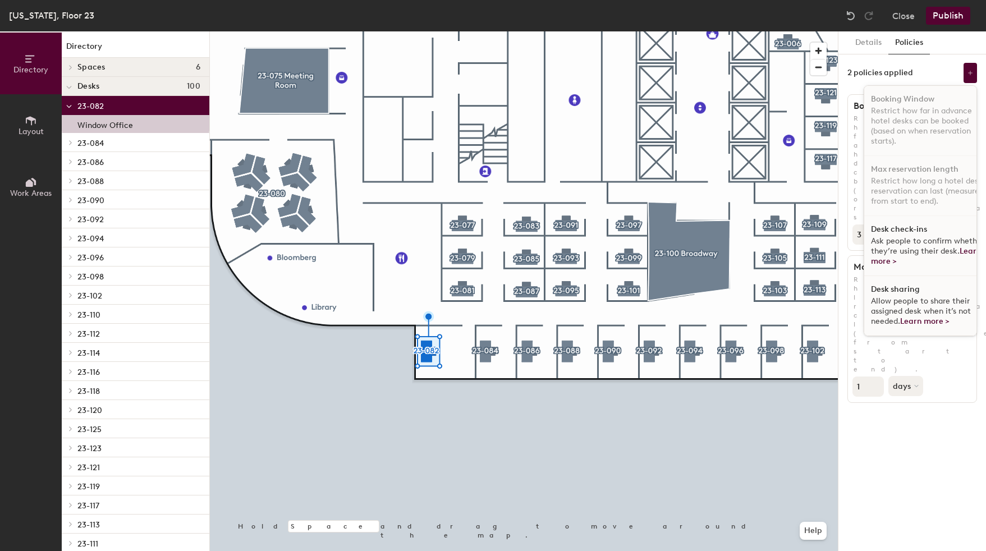
click at [915, 241] on span "Ask people to confirm whether they’re using their desk. Learn more >" at bounding box center [927, 251] width 113 height 30
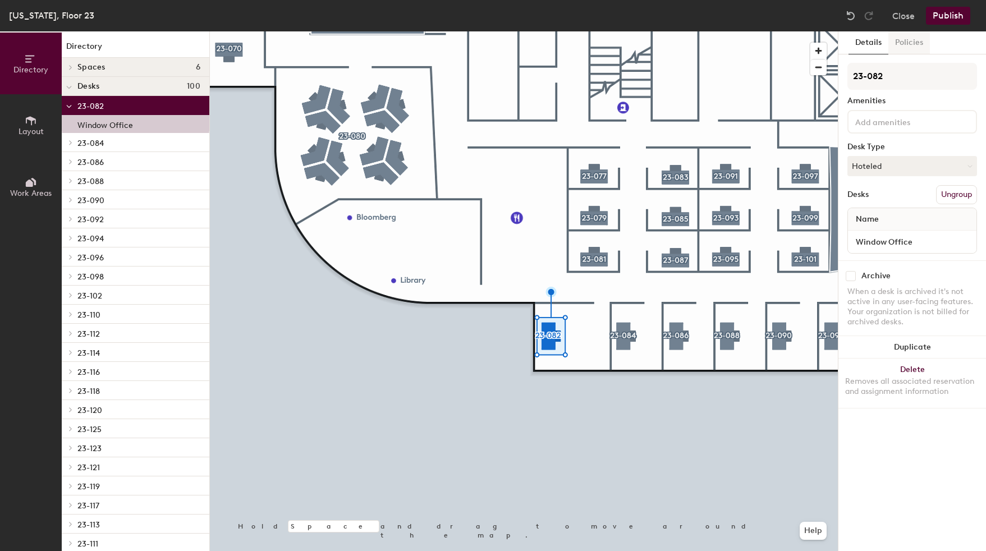
click at [927, 48] on button "Policies" at bounding box center [909, 42] width 42 height 23
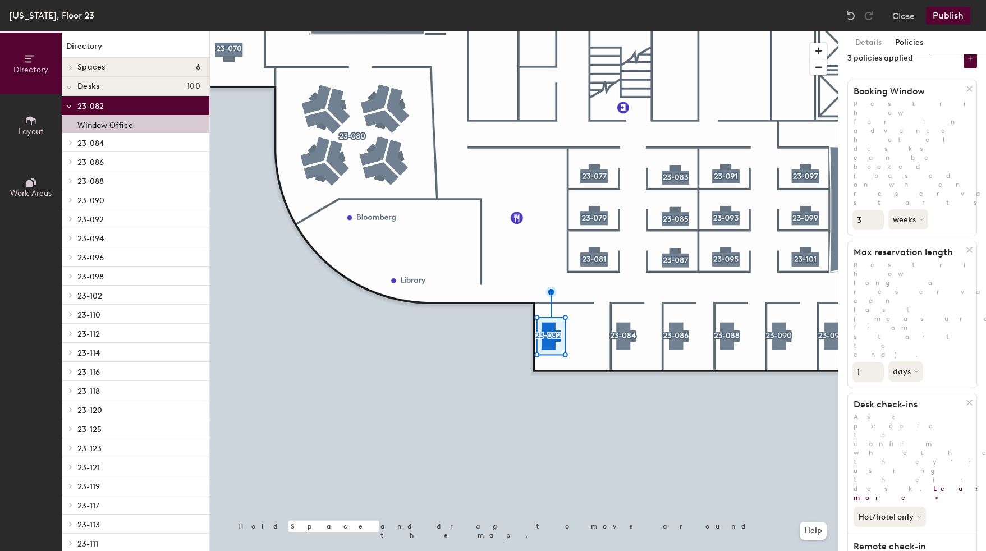
scroll to position [0, 0]
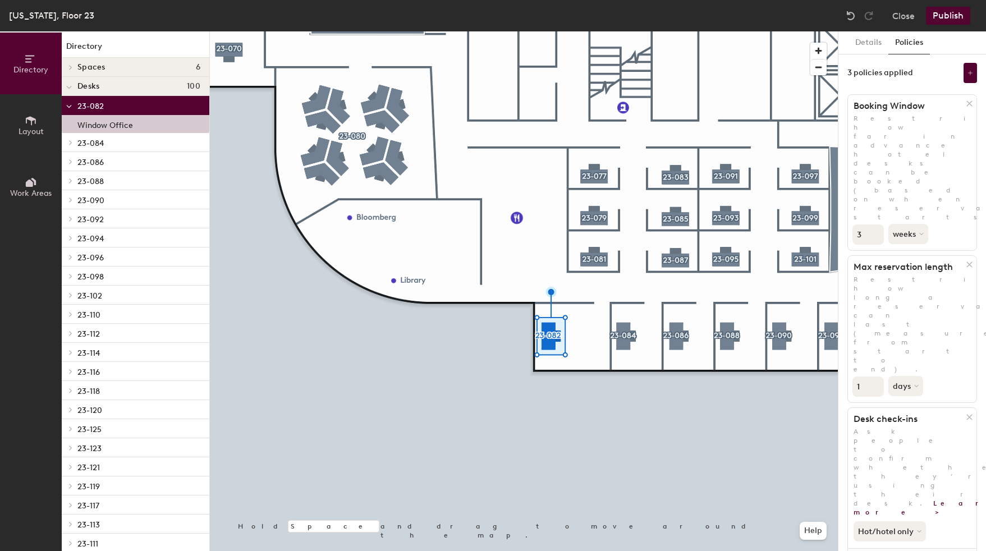
click at [948, 23] on button "Publish" at bounding box center [948, 16] width 44 height 18
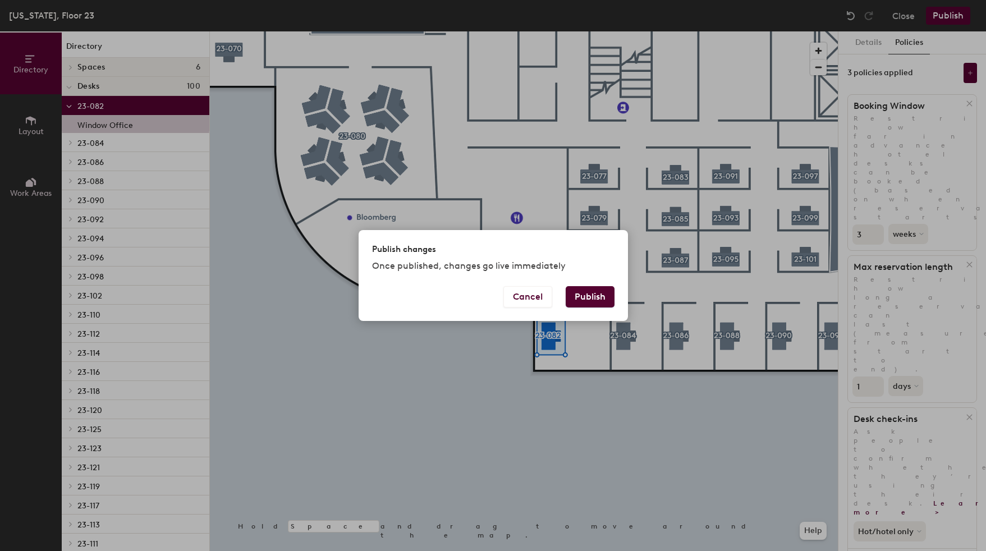
click at [600, 298] on button "Publish" at bounding box center [590, 296] width 49 height 21
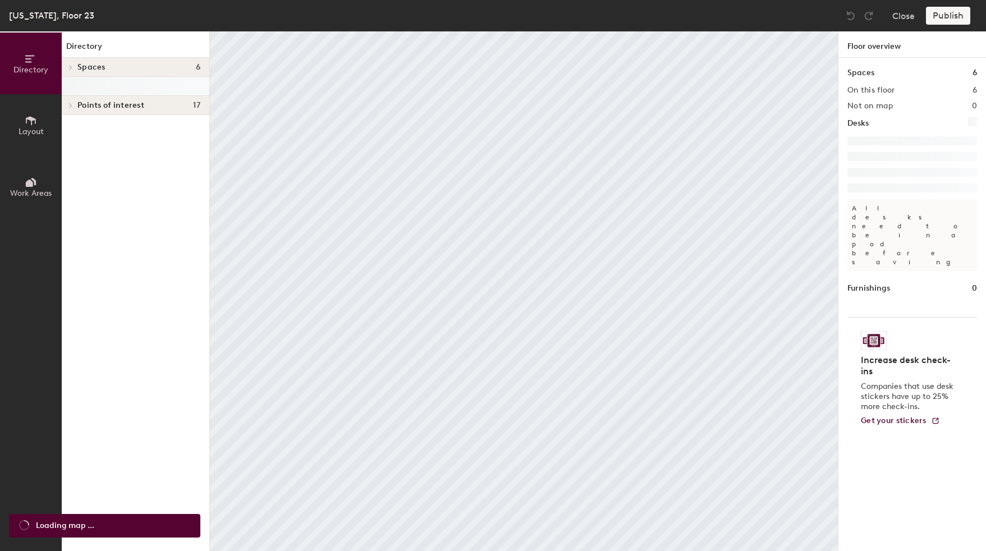
click at [920, 265] on div "Spaces 6 On this floor 6 Not on map 0 Desks All desks need to be in a pod befor…" at bounding box center [912, 318] width 148 height 520
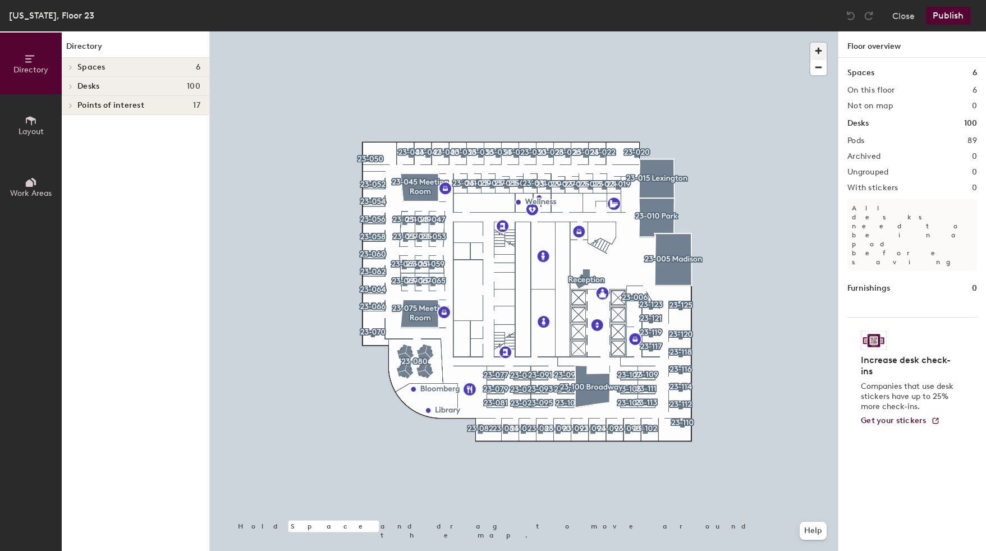
click at [820, 53] on span "button" at bounding box center [818, 51] width 16 height 16
click at [821, 72] on span "button" at bounding box center [818, 67] width 16 height 16
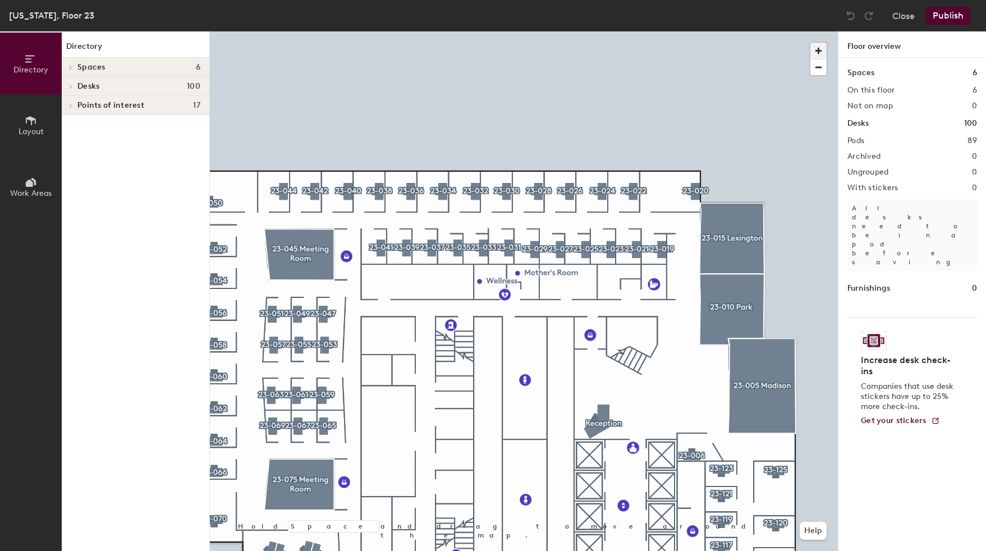
click at [816, 52] on span "button" at bounding box center [818, 51] width 16 height 16
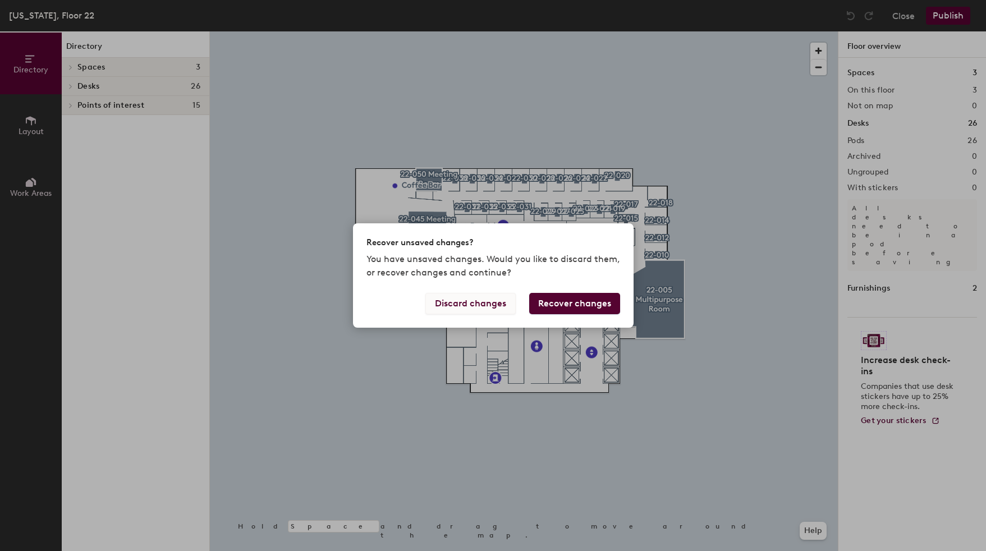
click at [497, 305] on button "Discard changes" at bounding box center [470, 303] width 90 height 21
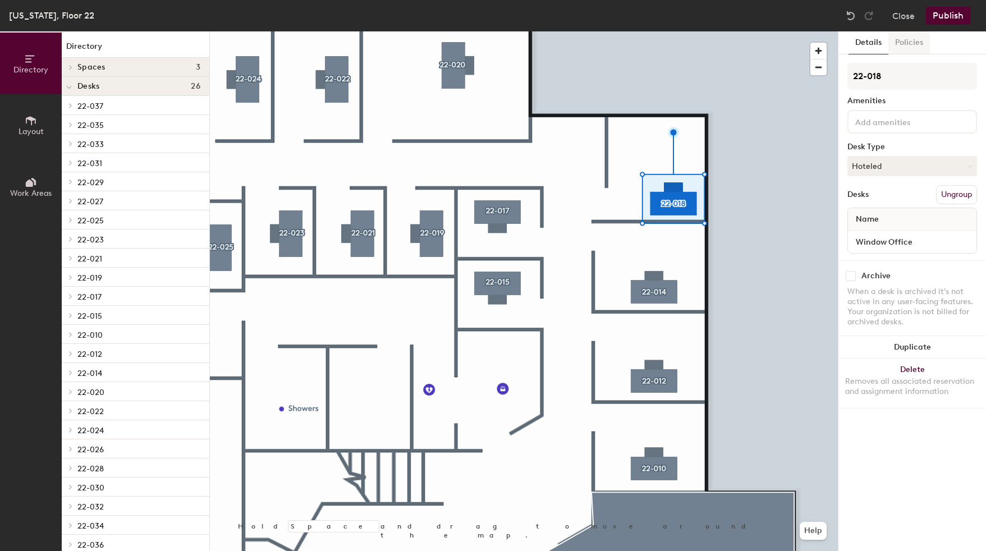
click at [916, 42] on button "Policies" at bounding box center [909, 42] width 42 height 23
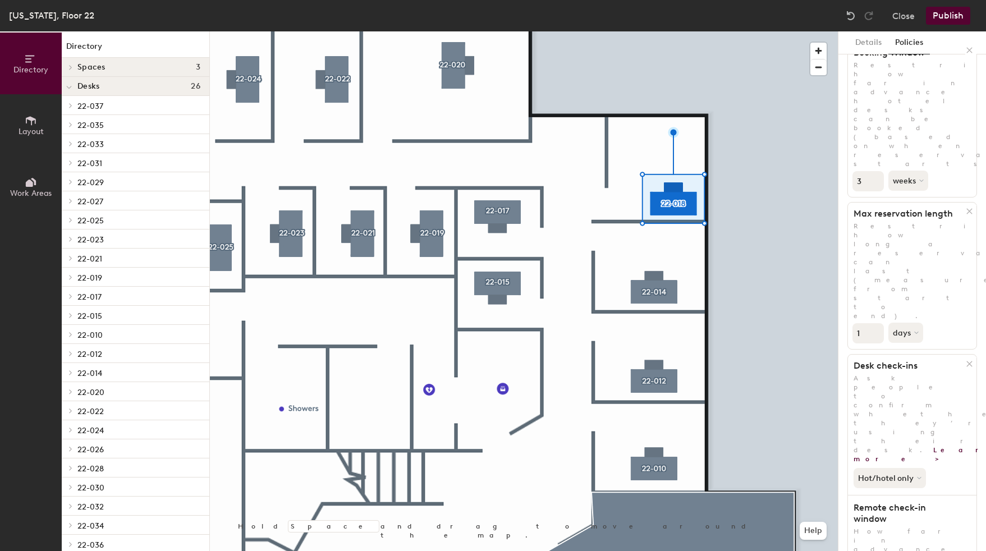
scroll to position [103, 0]
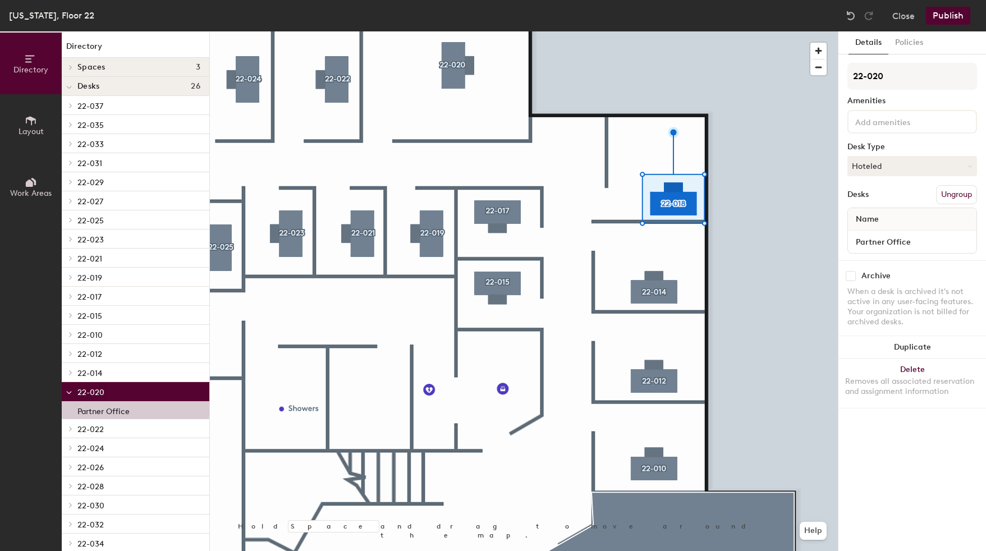
scroll to position [0, 0]
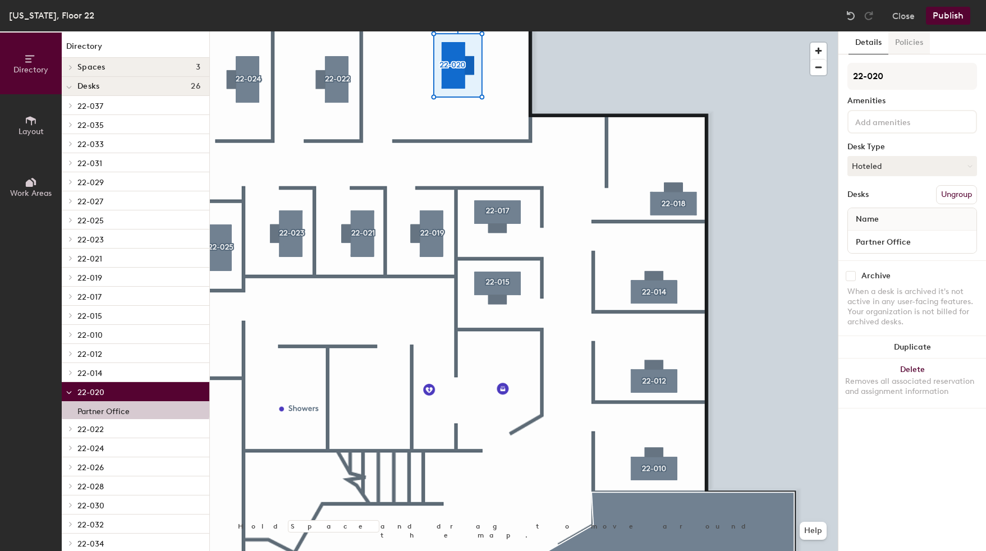
click at [909, 48] on button "Policies" at bounding box center [909, 42] width 42 height 23
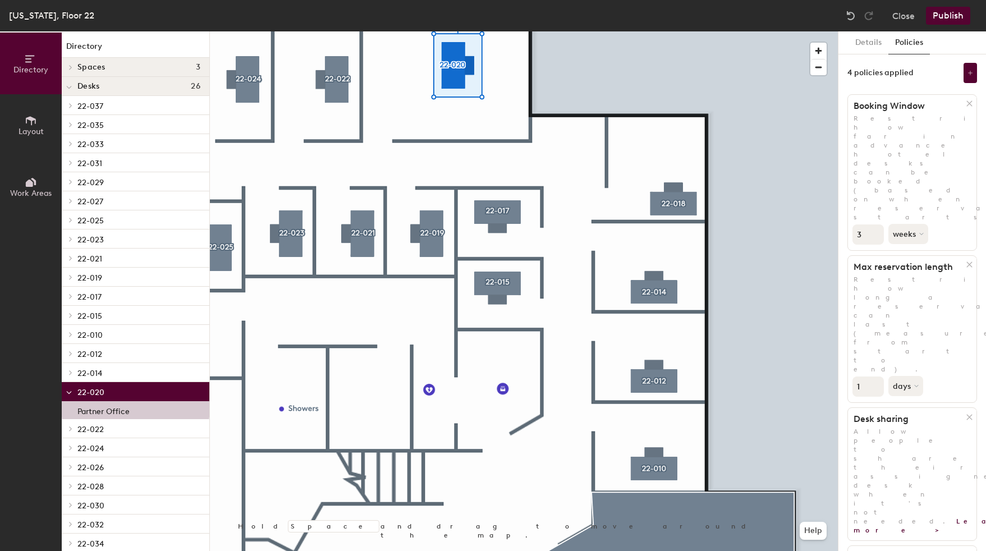
click at [966, 413] on icon at bounding box center [969, 417] width 8 height 8
click at [967, 413] on icon at bounding box center [969, 417] width 8 height 8
click at [961, 74] on div "2 policies applied" at bounding box center [912, 73] width 130 height 20
click at [962, 74] on div "2 policies applied" at bounding box center [912, 73] width 130 height 20
click at [965, 75] on button at bounding box center [970, 73] width 13 height 20
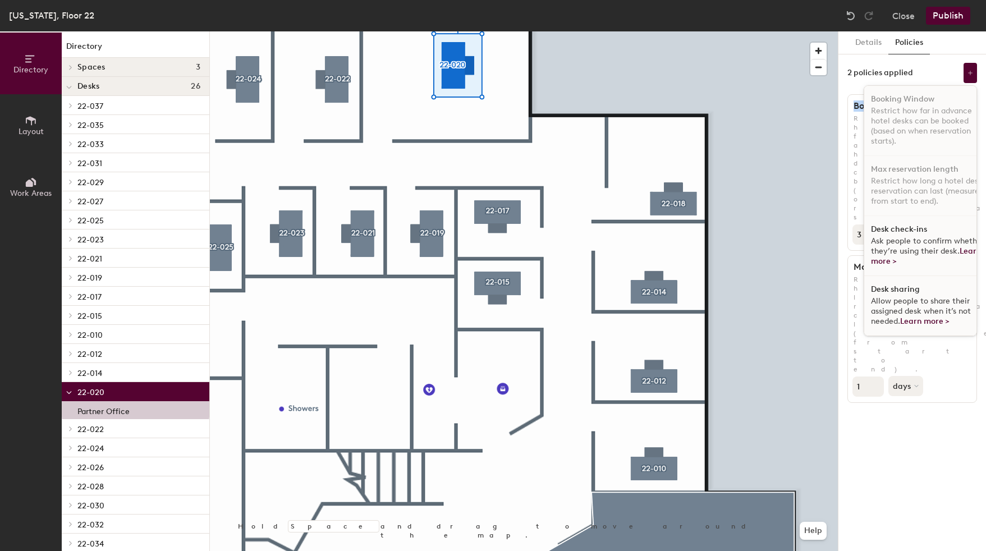
scroll to position [7, 0]
click at [905, 227] on div "Desk check-ins Ask people to confirm whether they’re using their desk. Learn mo…" at bounding box center [928, 246] width 129 height 60
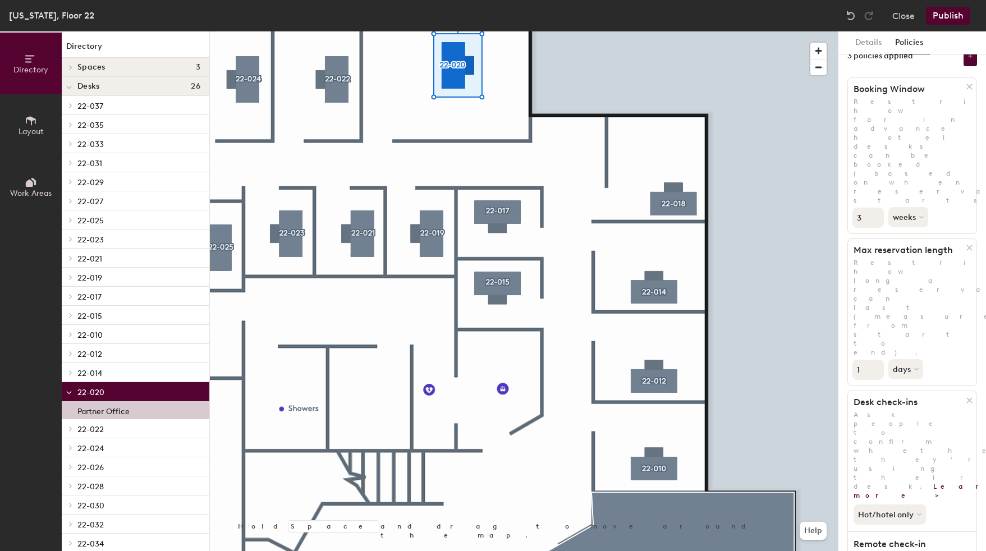
scroll to position [43, 0]
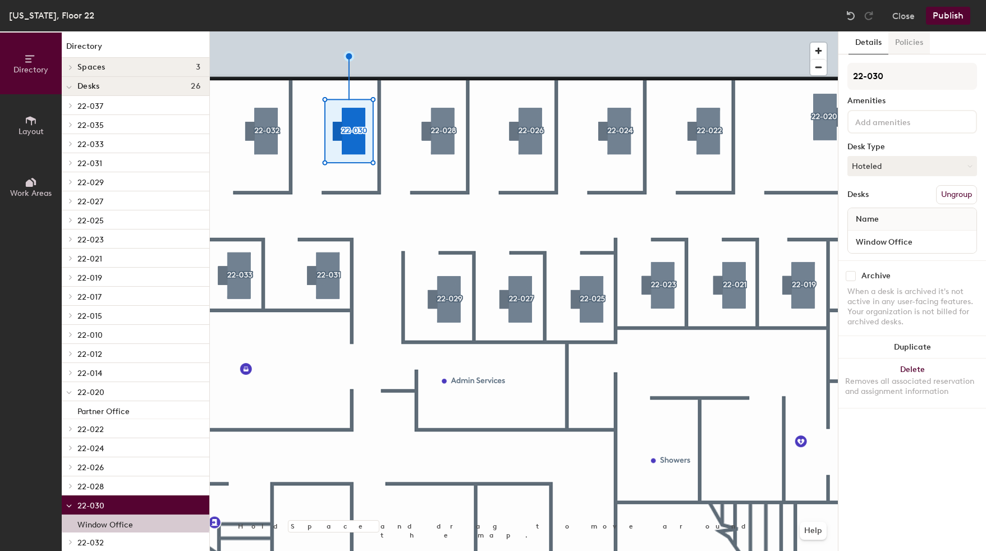
click at [915, 54] on button "Policies" at bounding box center [909, 42] width 42 height 23
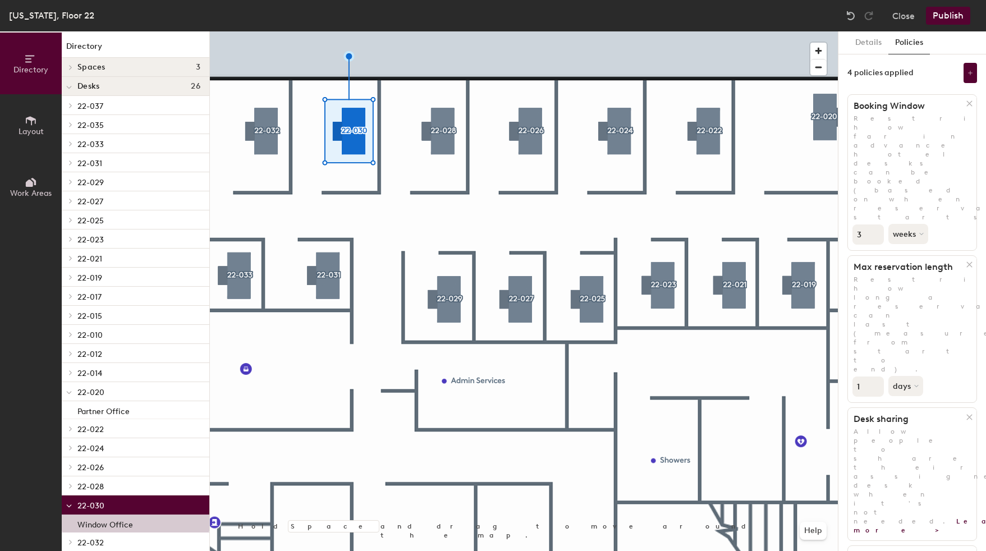
click at [964, 414] on h1 "Desk sharing" at bounding box center [907, 419] width 118 height 11
click at [972, 413] on icon at bounding box center [969, 417] width 8 height 8
click at [971, 413] on icon at bounding box center [969, 417] width 8 height 8
click at [967, 73] on button at bounding box center [970, 73] width 13 height 20
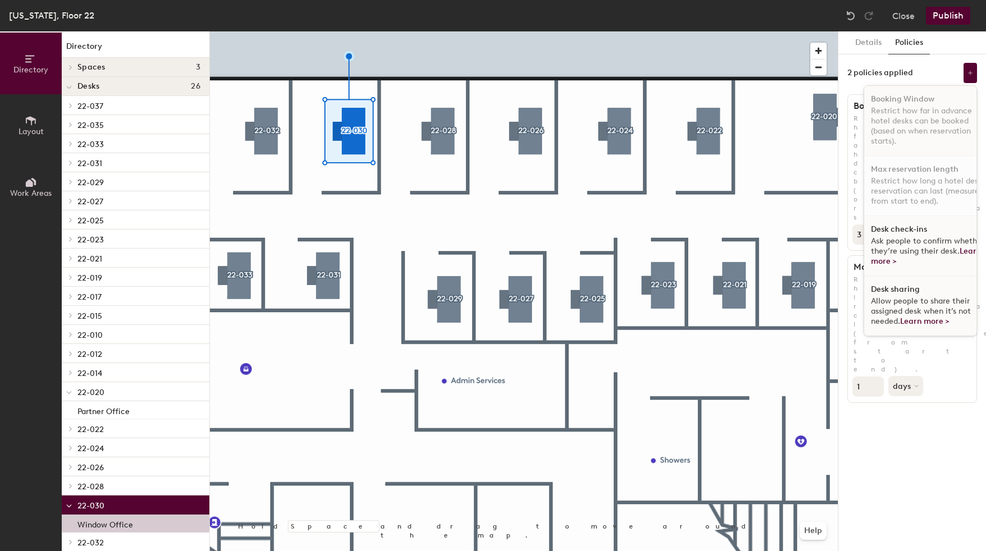
click at [922, 206] on p "Restrict how long a hotel desk reservation can last (measured from start to end…" at bounding box center [929, 191] width 116 height 30
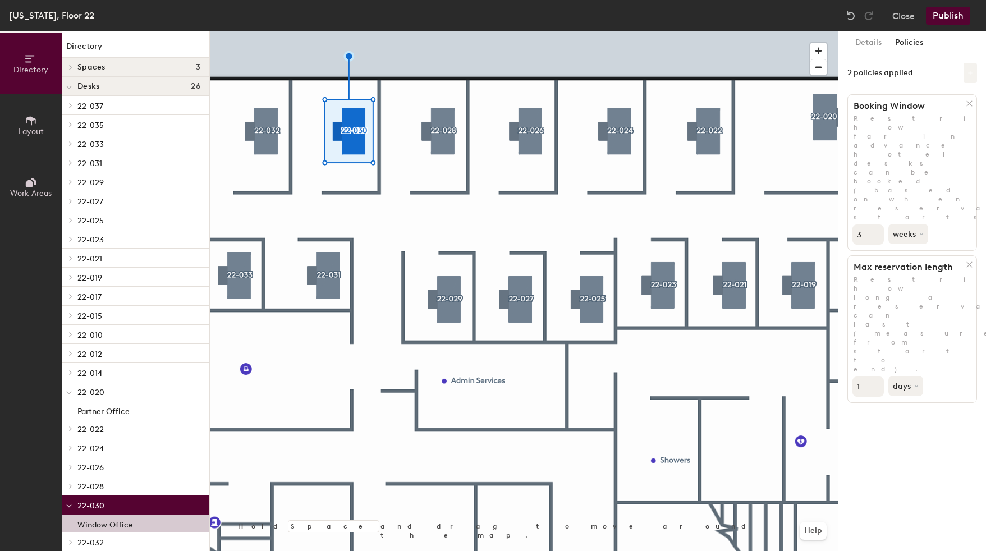
click at [969, 72] on icon at bounding box center [970, 73] width 6 height 6
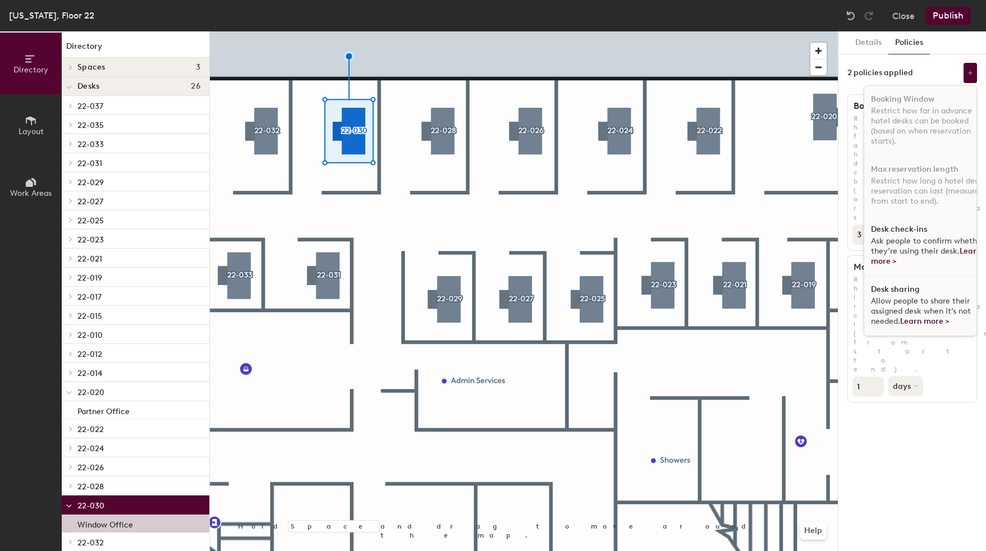
click at [912, 236] on div "Desk check-ins Ask people to confirm whether they’re using their desk. Learn mo…" at bounding box center [928, 246] width 129 height 60
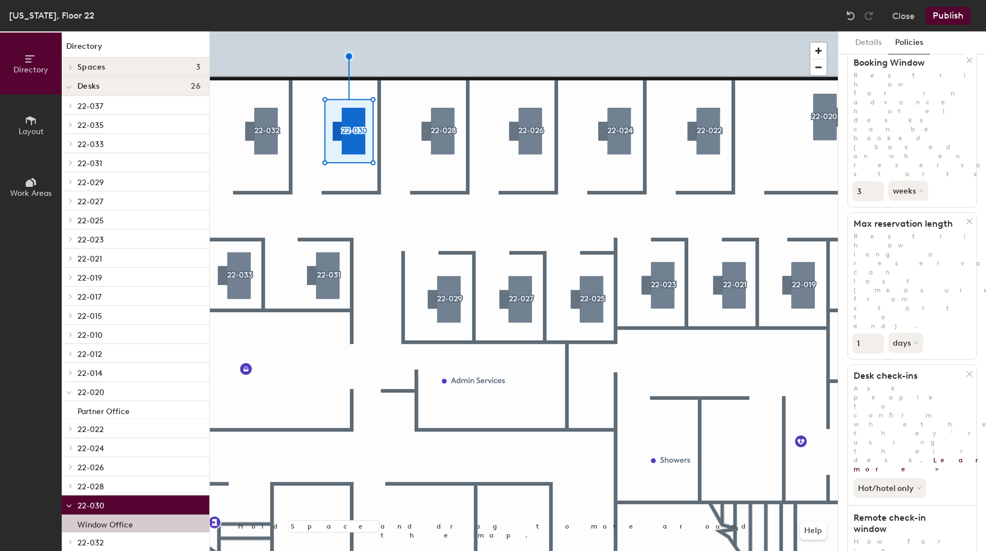
click at [957, 17] on button "Publish" at bounding box center [948, 16] width 44 height 18
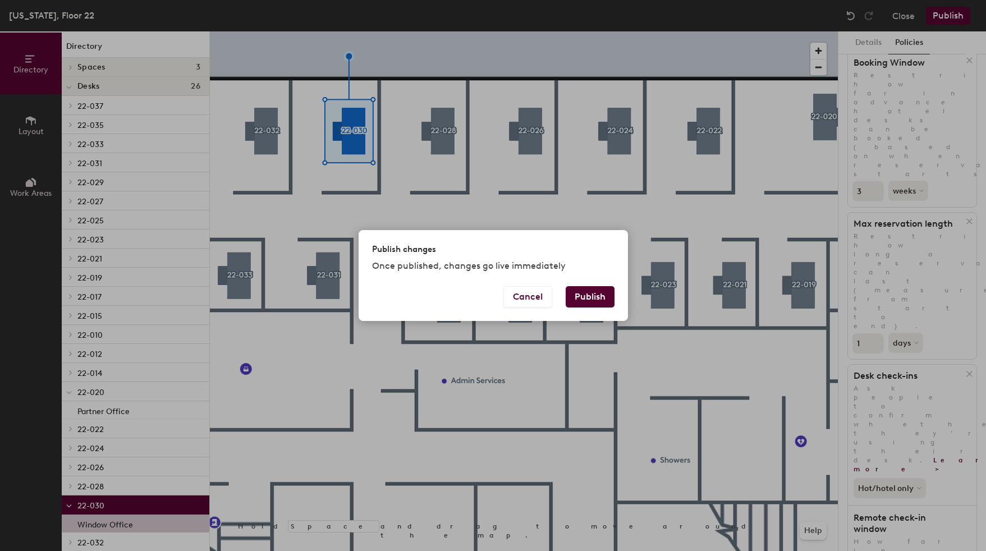
click at [577, 291] on button "Publish" at bounding box center [590, 296] width 49 height 21
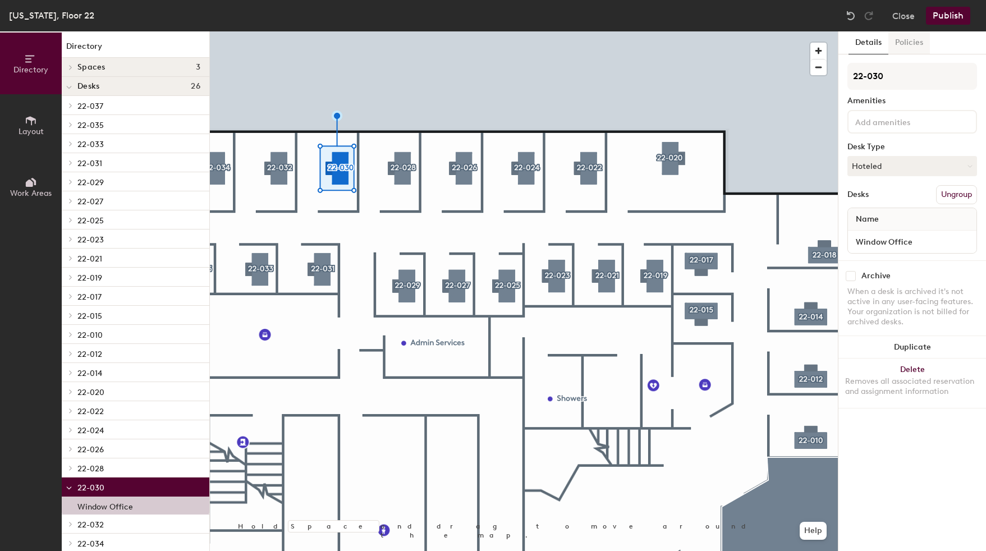
click at [913, 47] on button "Policies" at bounding box center [909, 42] width 42 height 23
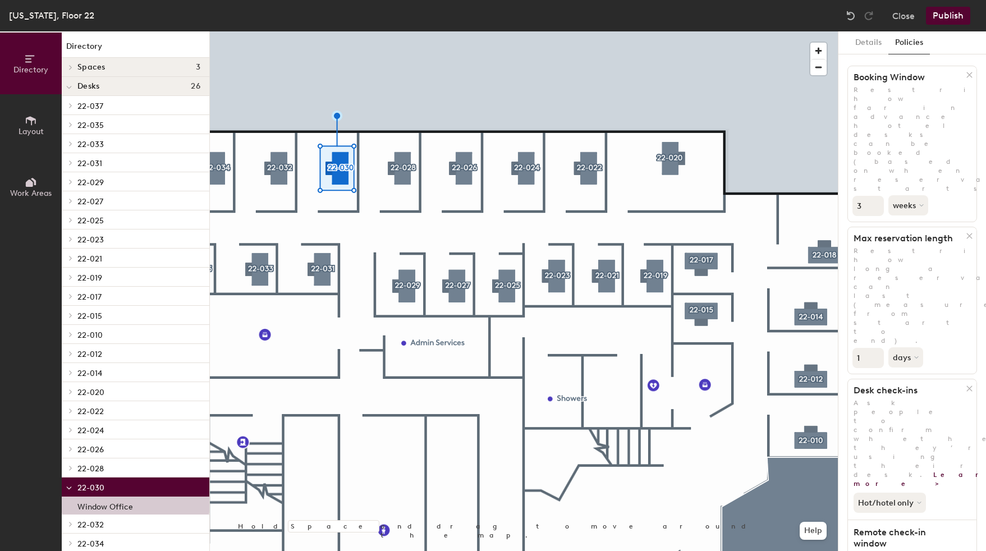
scroll to position [43, 0]
